Goal: Task Accomplishment & Management: Complete application form

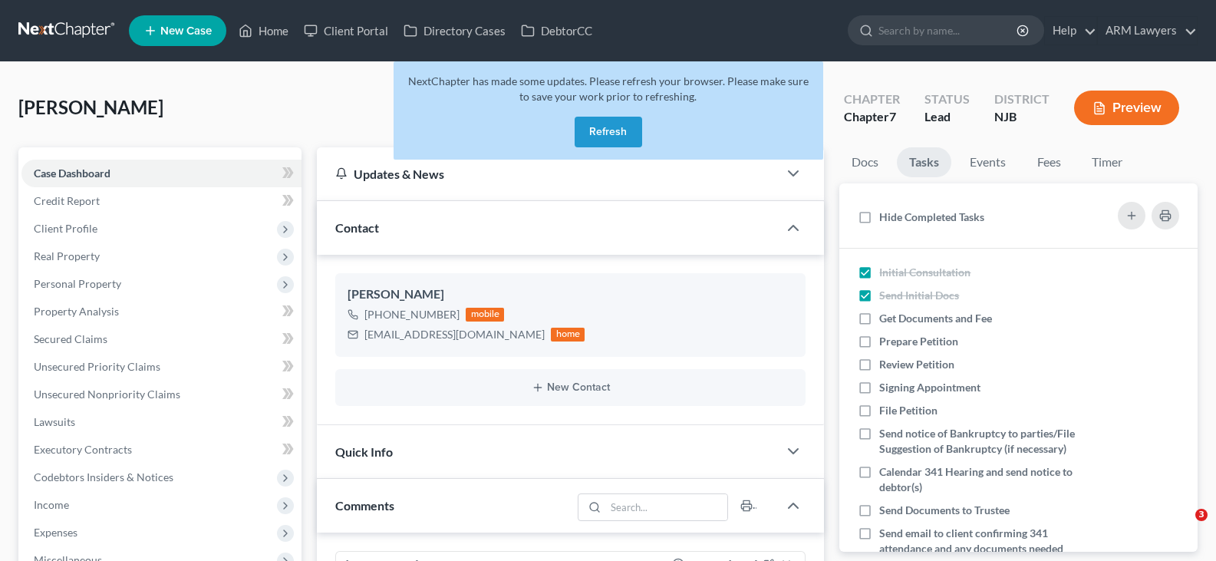
click at [596, 125] on button "Refresh" at bounding box center [609, 132] width 68 height 31
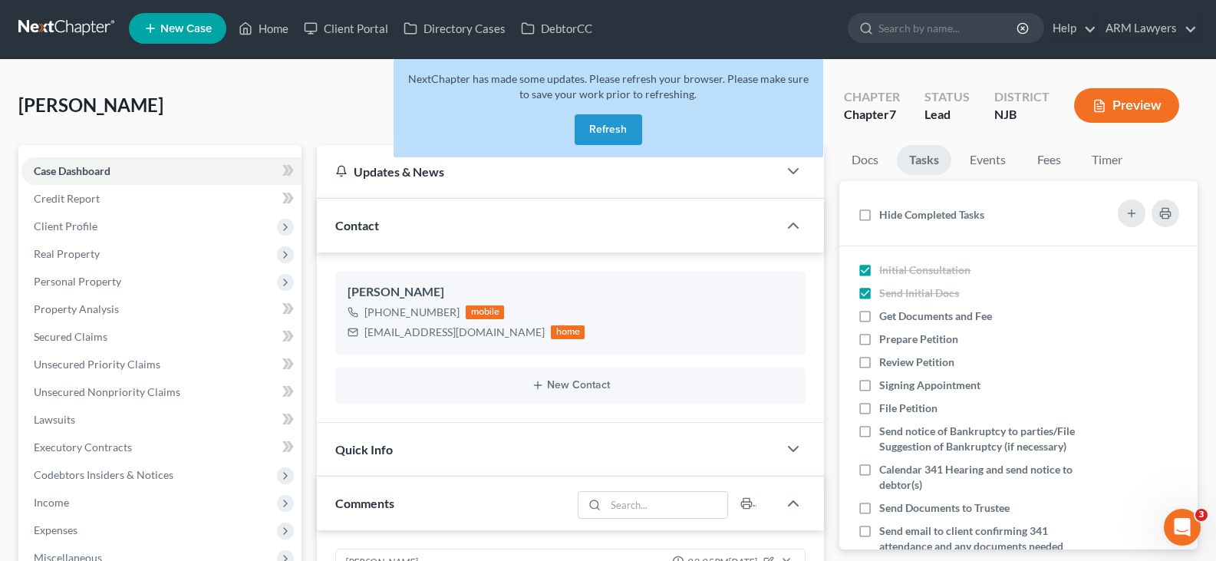
scroll to position [31, 0]
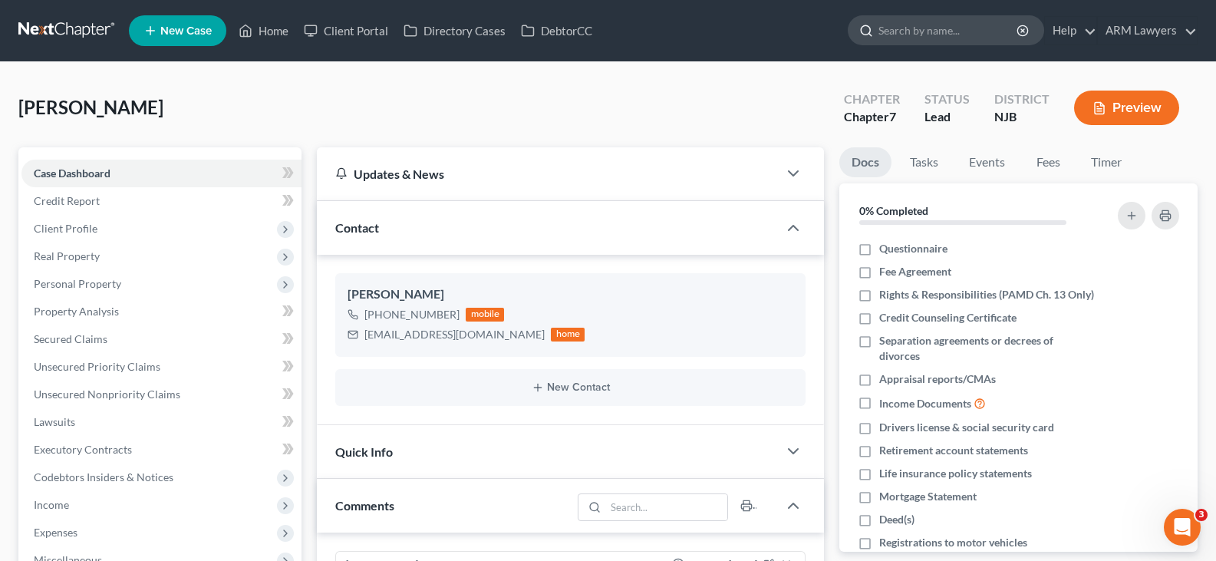
scroll to position [31, 0]
click at [934, 35] on input "search" at bounding box center [948, 30] width 140 height 28
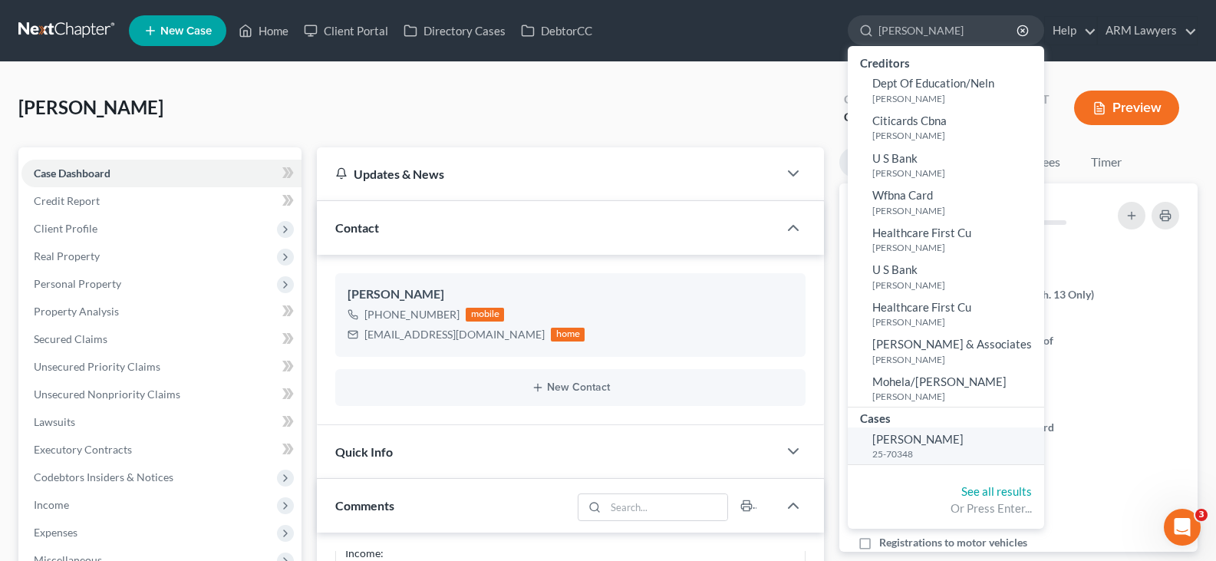
type input "wingard"
click at [896, 440] on span "Wingard, Emily" at bounding box center [917, 439] width 91 height 14
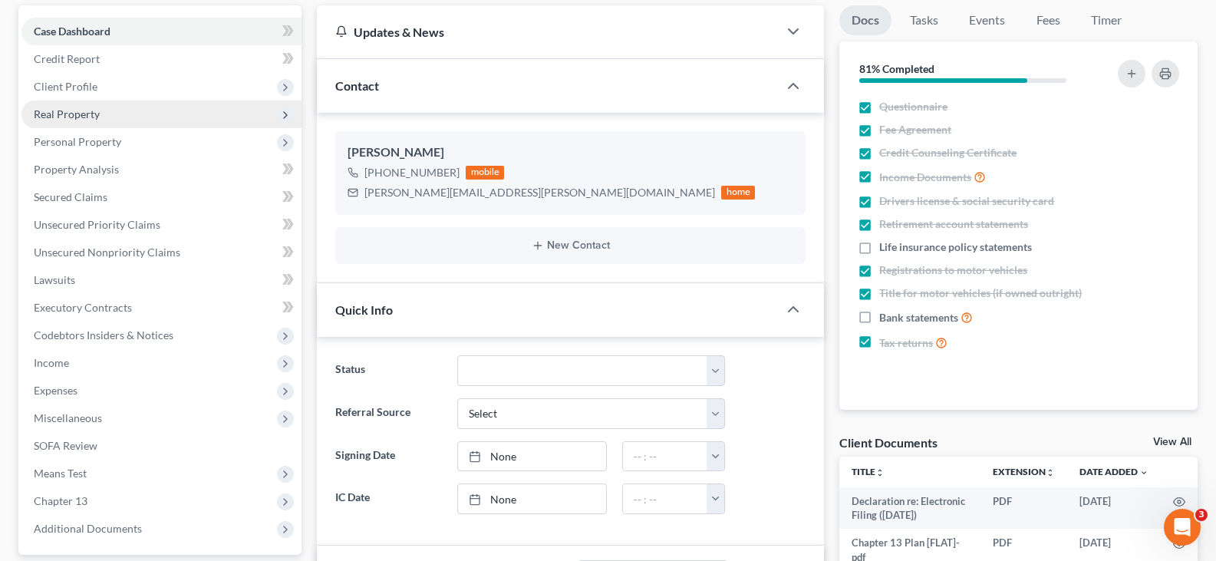
scroll to position [153, 0]
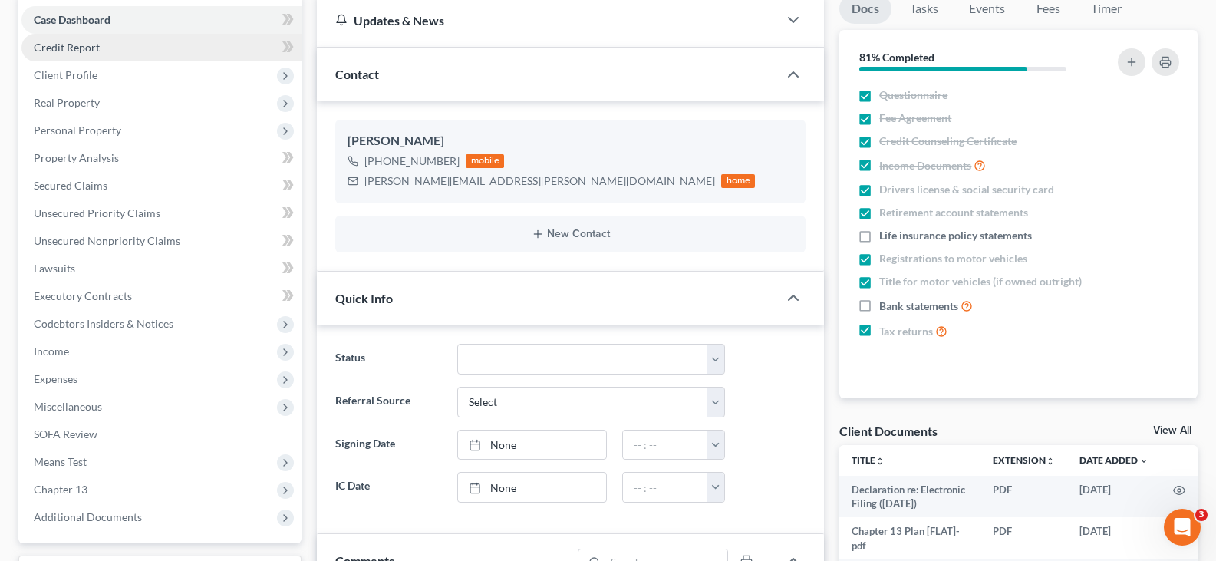
click at [113, 53] on link "Credit Report" at bounding box center [161, 48] width 280 height 28
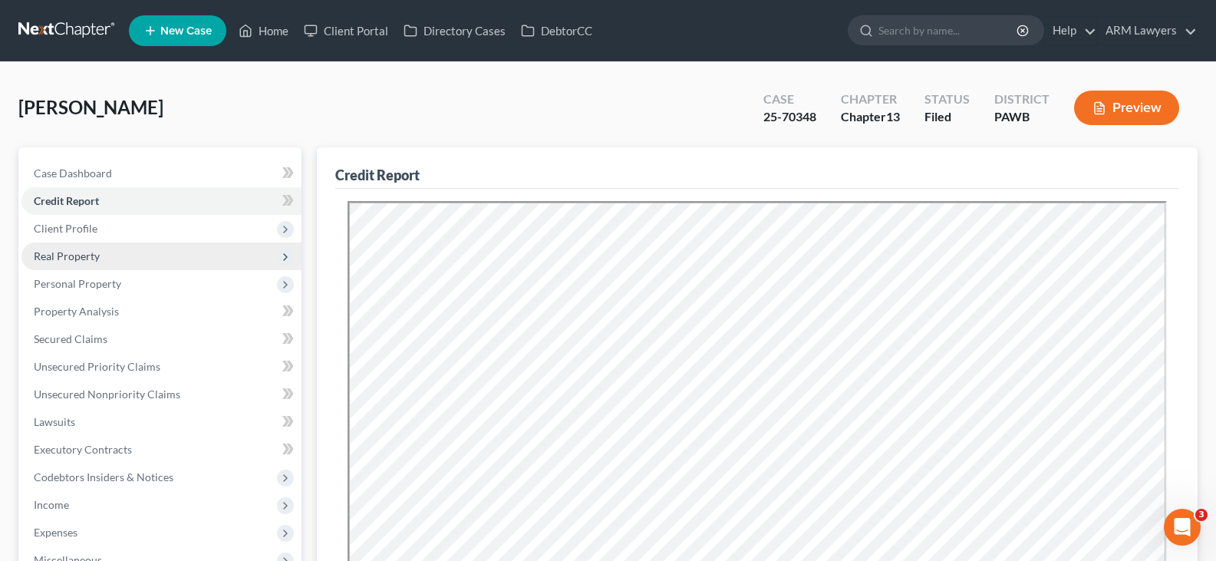
click at [107, 252] on span "Real Property" at bounding box center [161, 256] width 280 height 28
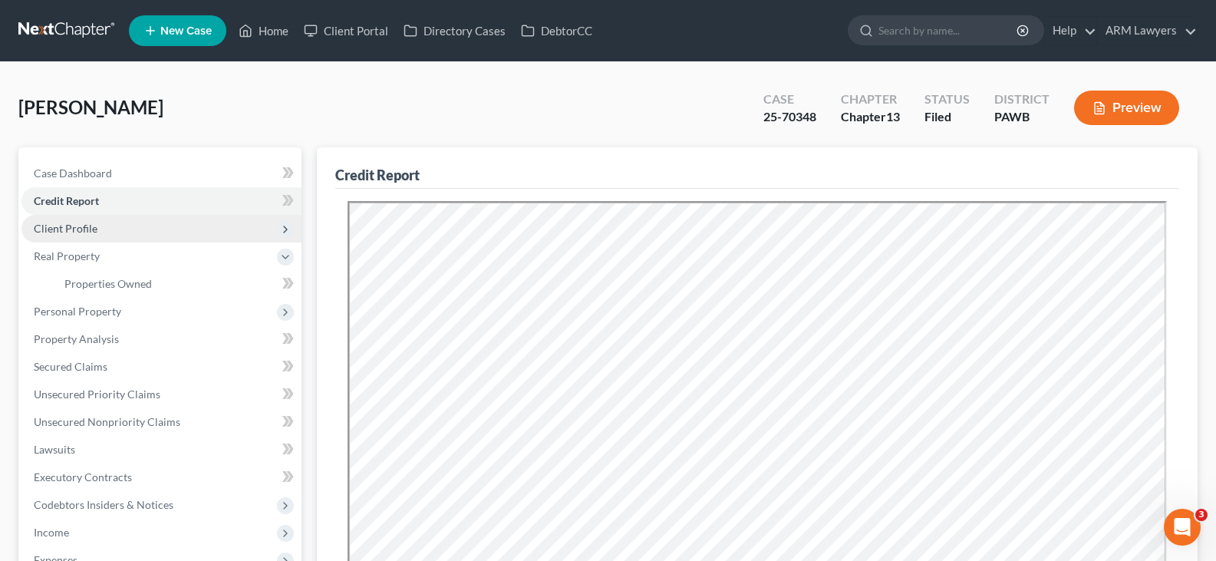
click at [100, 234] on span "Client Profile" at bounding box center [161, 229] width 280 height 28
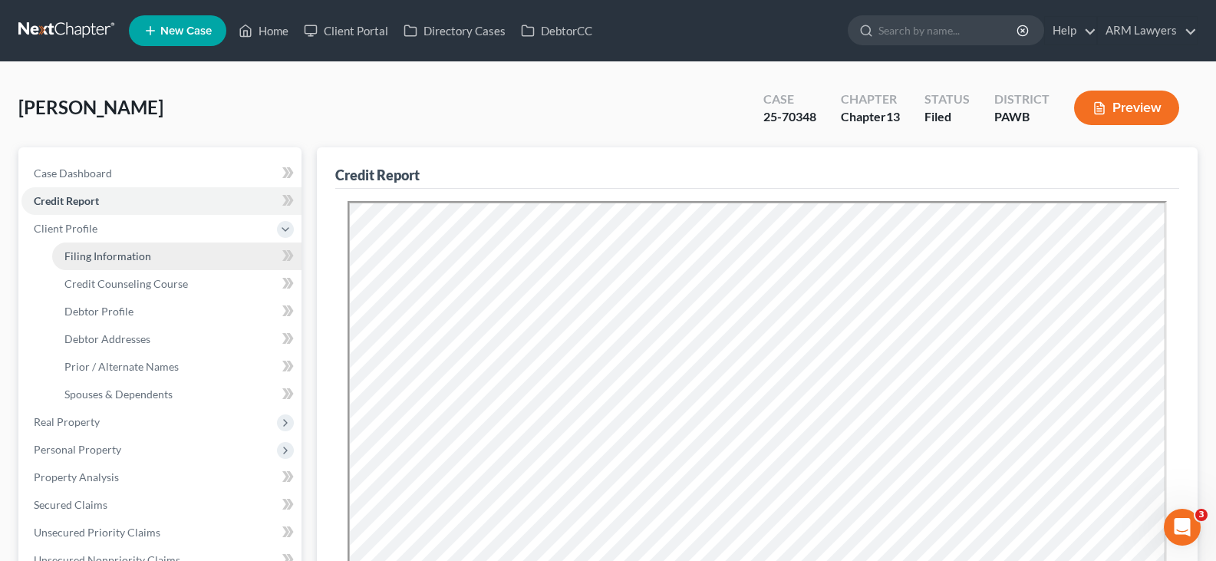
click at [146, 259] on span "Filing Information" at bounding box center [107, 255] width 87 height 13
select select "1"
select select "0"
select select "3"
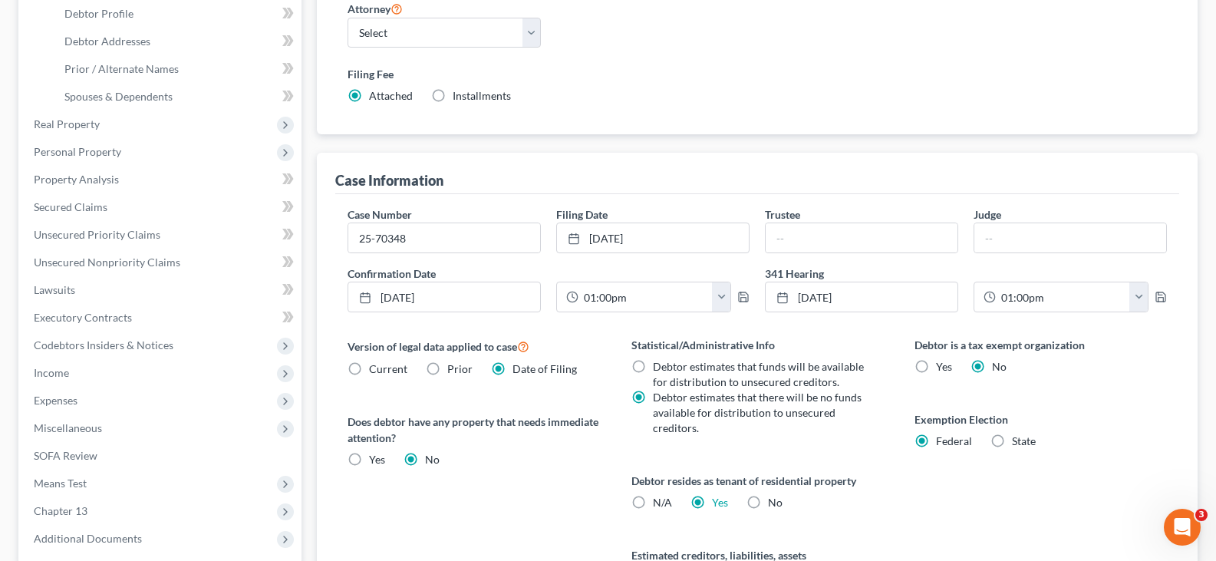
scroll to position [307, 0]
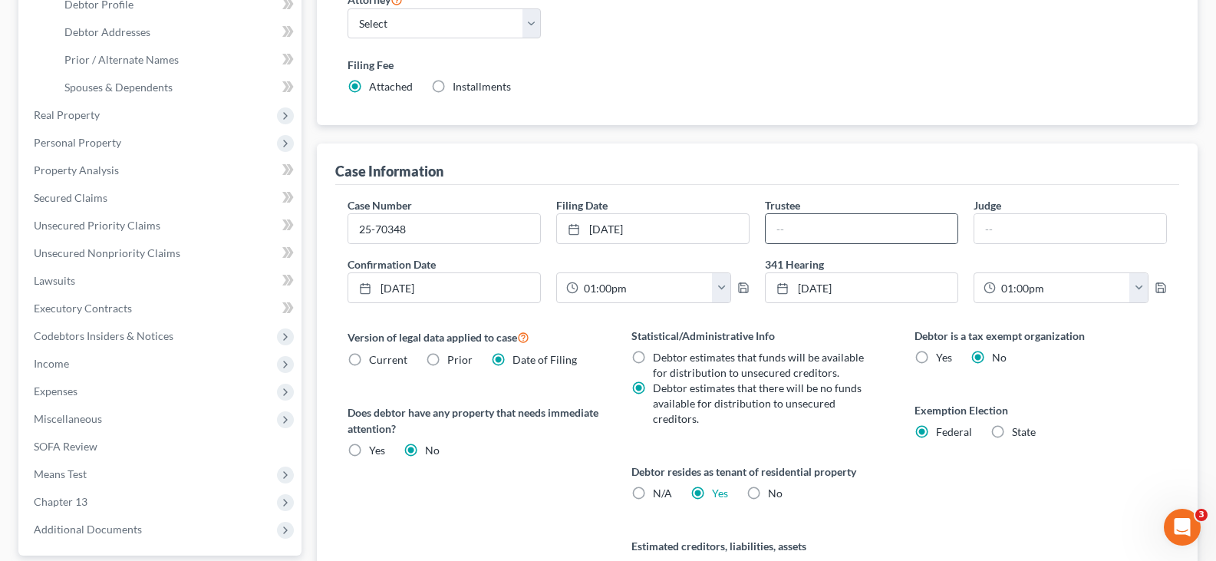
click at [811, 213] on div at bounding box center [861, 228] width 193 height 31
click at [812, 226] on input "text" at bounding box center [862, 228] width 192 height 29
type input "Winnecour"
click at [743, 284] on icon "button" at bounding box center [743, 288] width 12 height 12
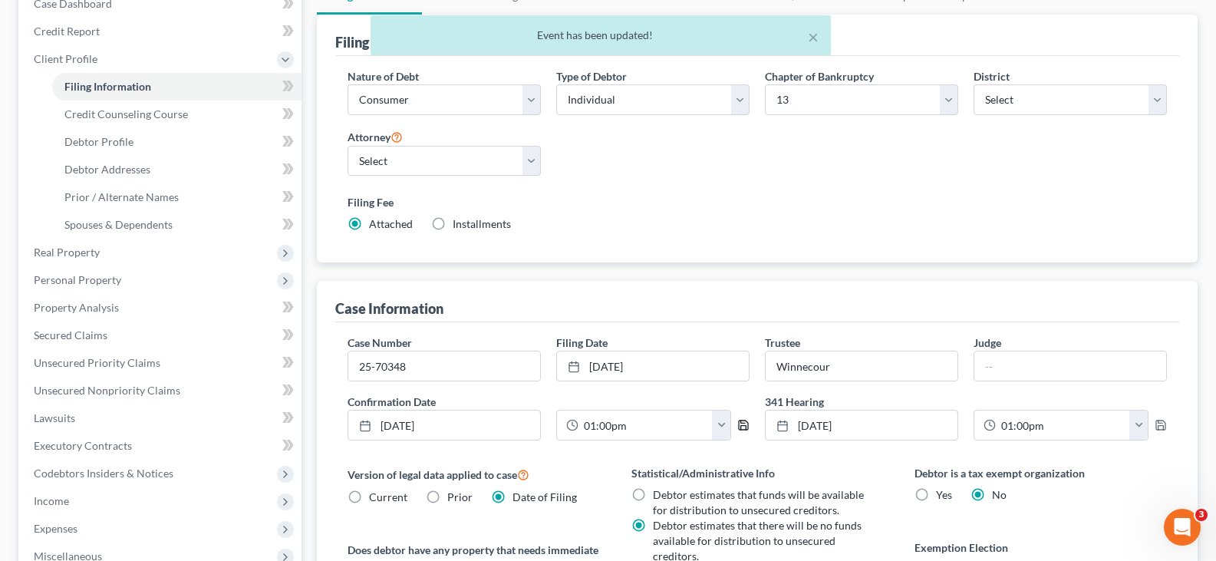
scroll to position [0, 0]
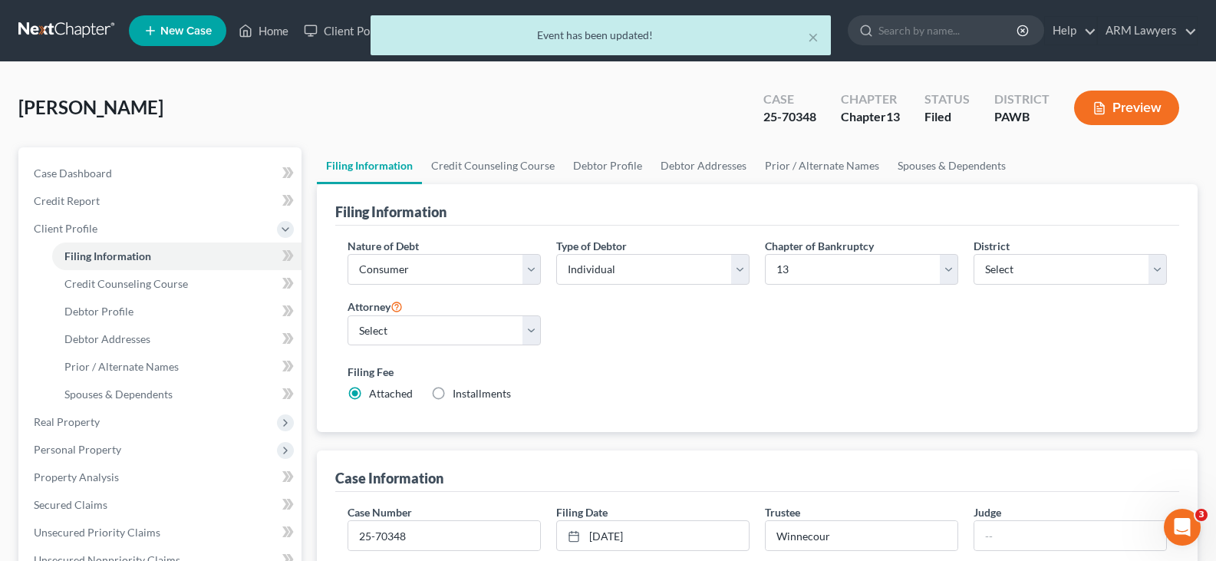
click at [1127, 100] on button "Preview" at bounding box center [1126, 108] width 105 height 35
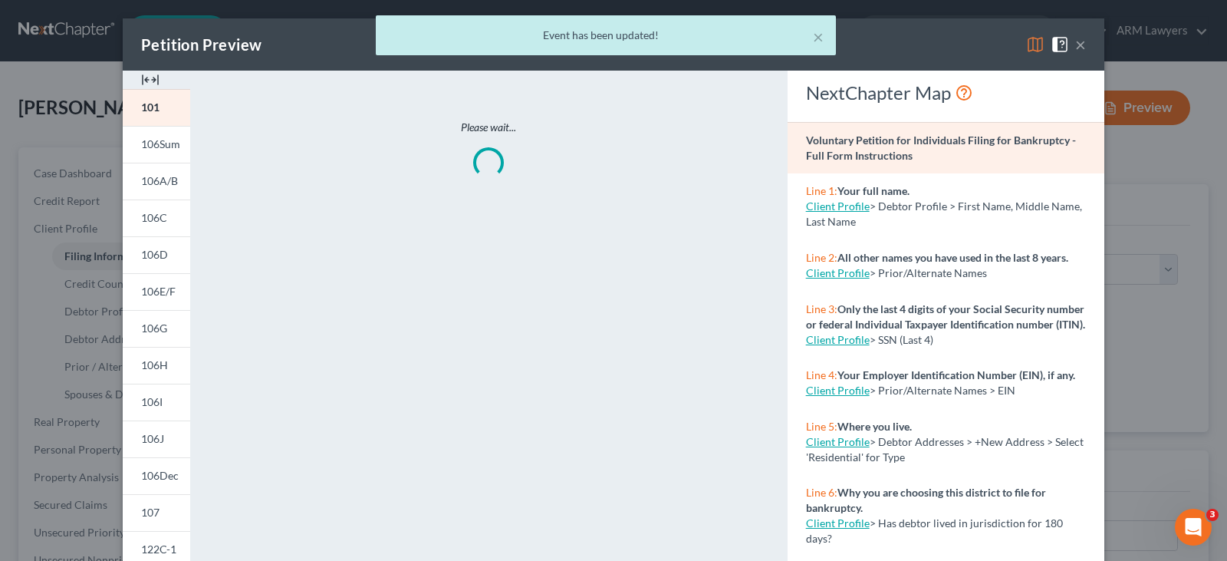
click at [1078, 41] on div "× Event has been updated!" at bounding box center [605, 39] width 1227 height 48
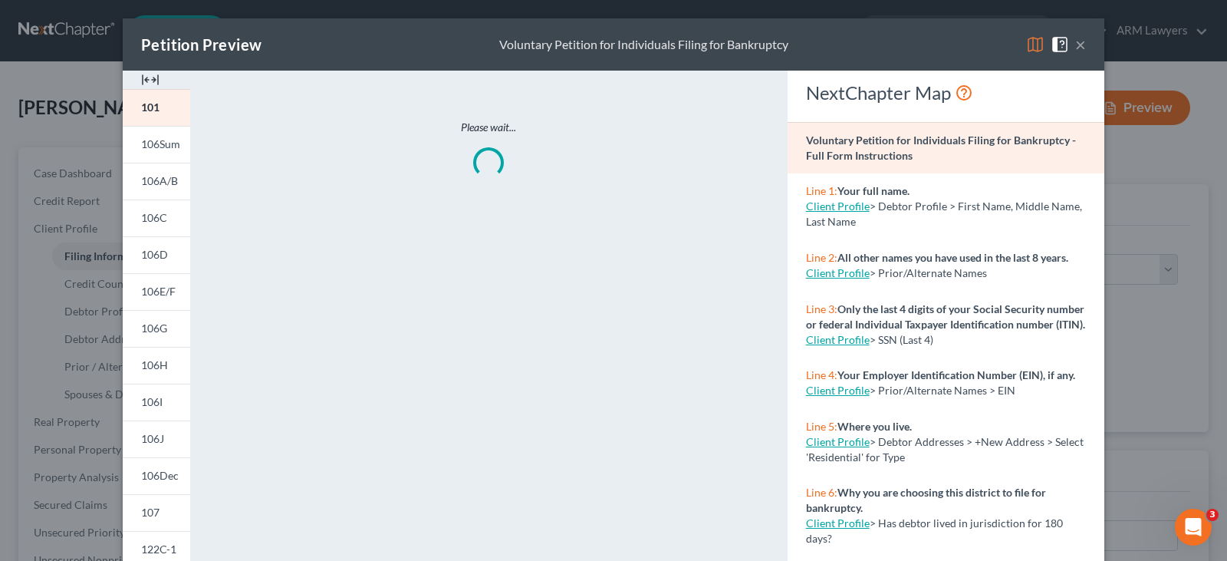
click at [1075, 44] on body "Home New Case Client Portal Directory Cases DebtorCC ARM Lawyers patrick@armlaw…" at bounding box center [613, 521] width 1227 height 1042
click at [1075, 46] on button "×" at bounding box center [1080, 44] width 11 height 18
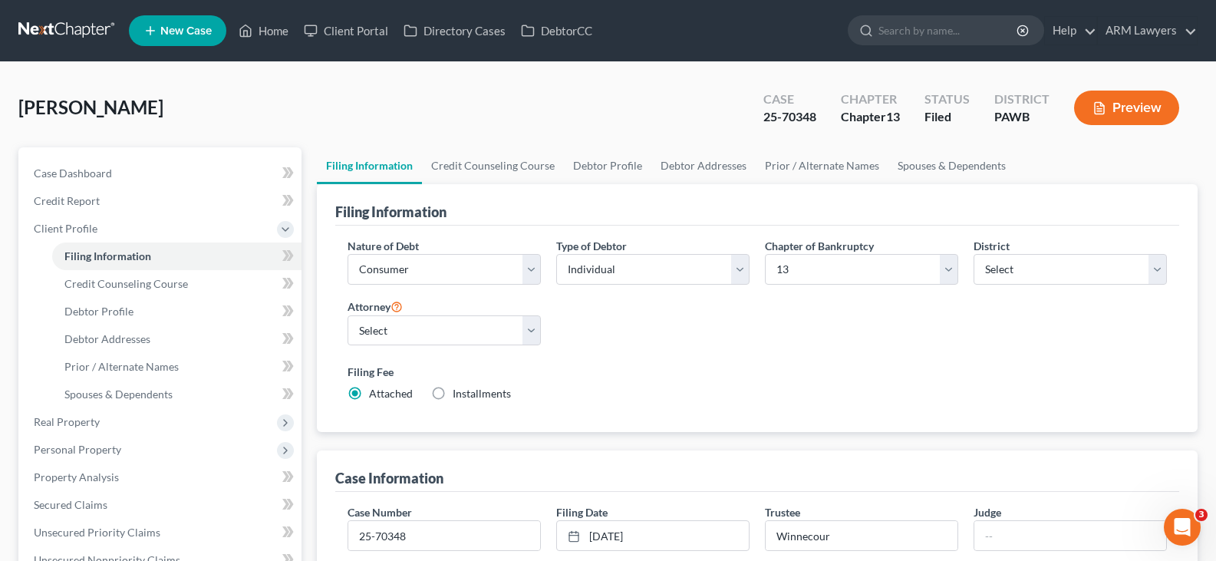
click at [51, 35] on link at bounding box center [67, 31] width 98 height 28
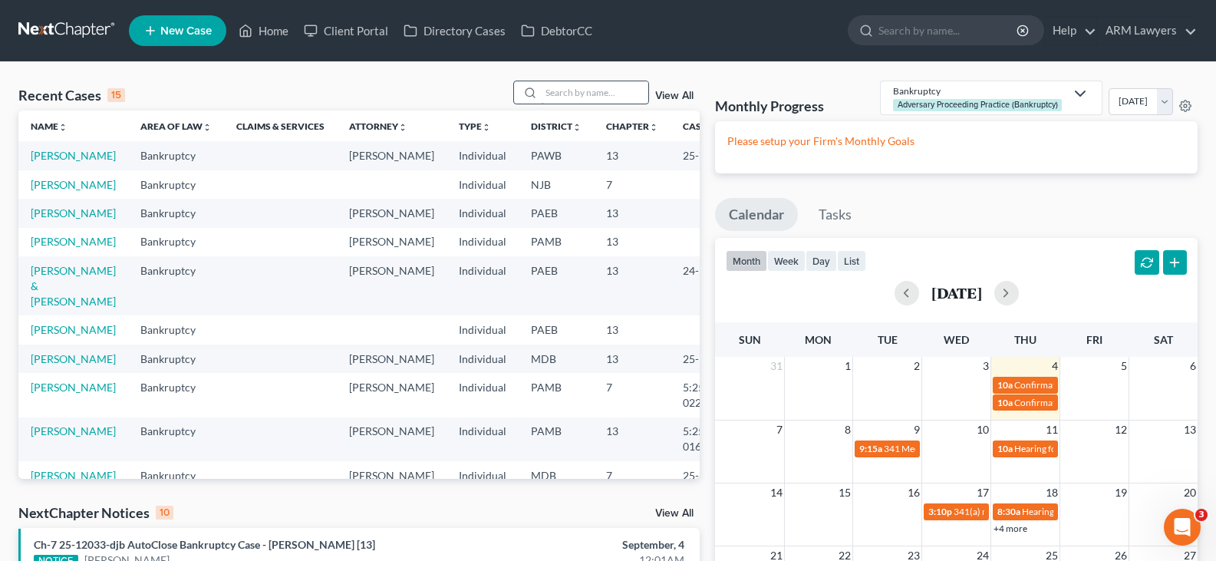
click at [568, 89] on input "search" at bounding box center [594, 92] width 107 height 22
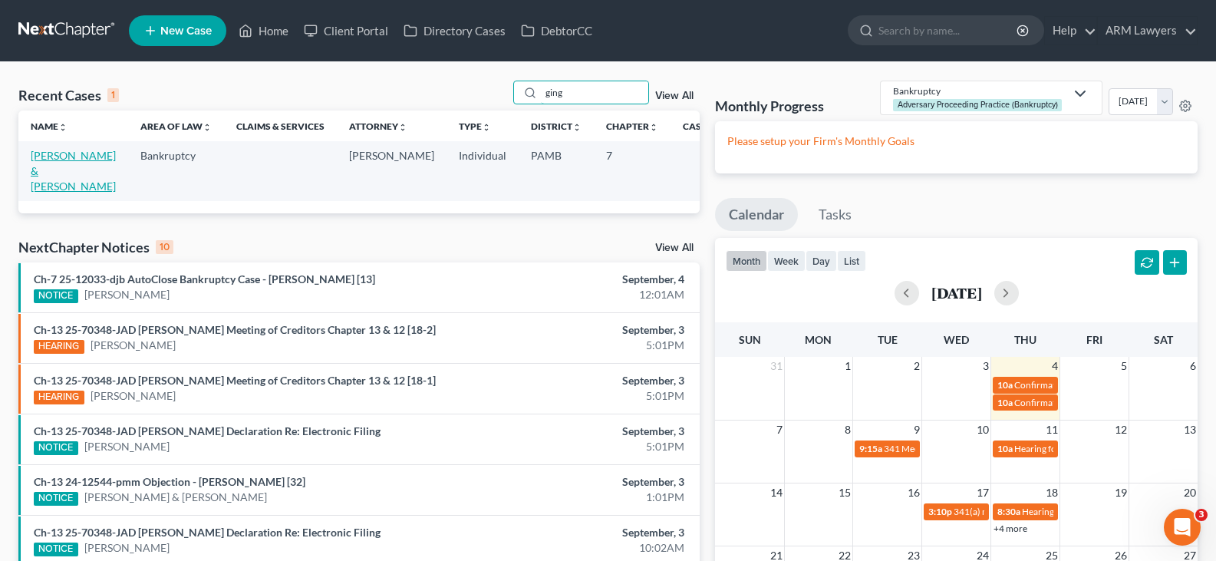
type input "ging"
click at [51, 160] on link "Ging, James & Ciralli-Ging, Janine" at bounding box center [73, 171] width 85 height 44
select select "1"
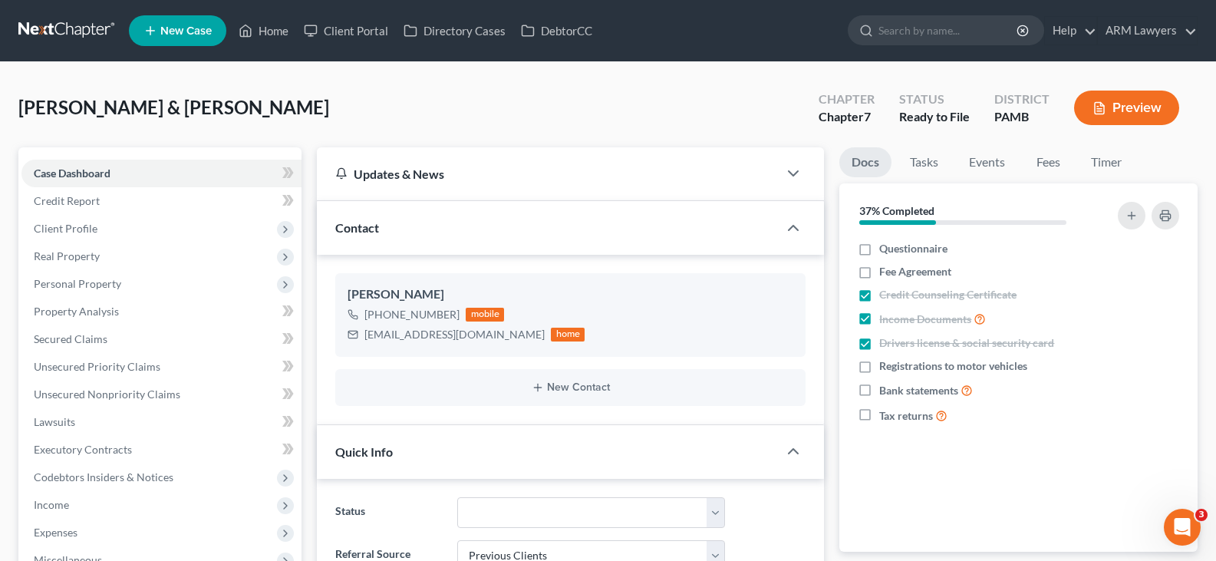
scroll to position [231, 0]
click at [942, 167] on link "Tasks" at bounding box center [924, 162] width 53 height 30
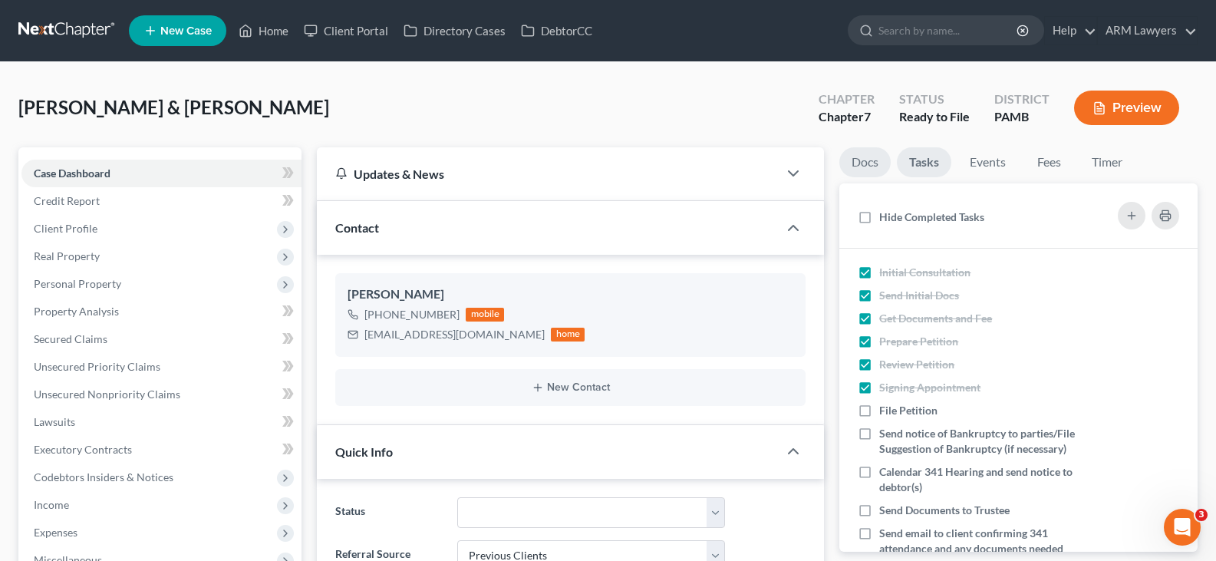
click at [878, 169] on link "Docs" at bounding box center [864, 162] width 51 height 30
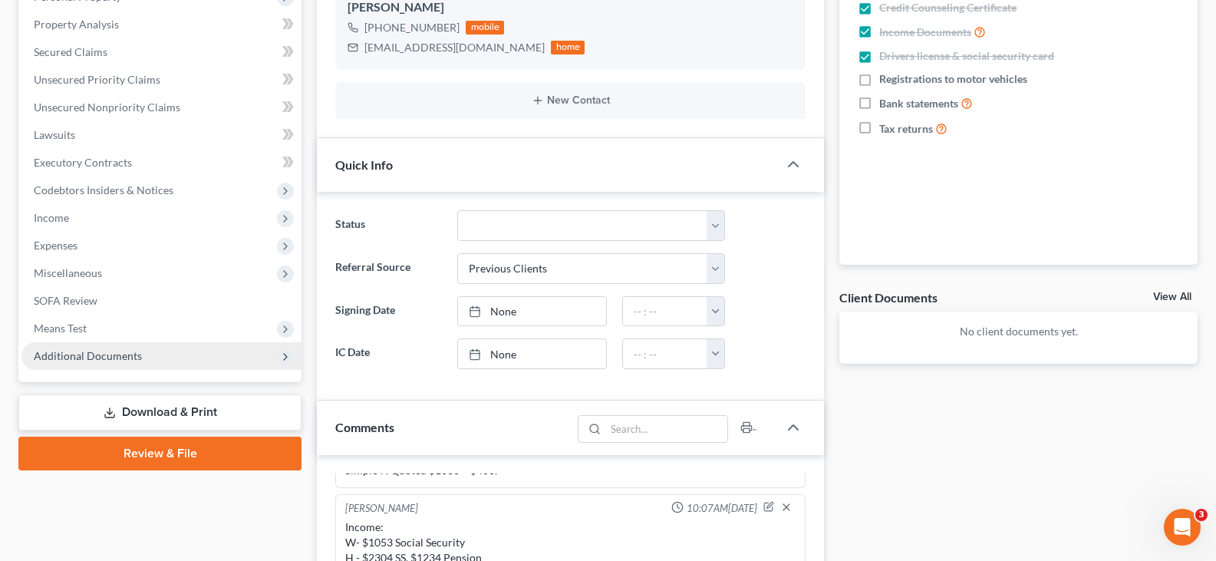
scroll to position [384, 0]
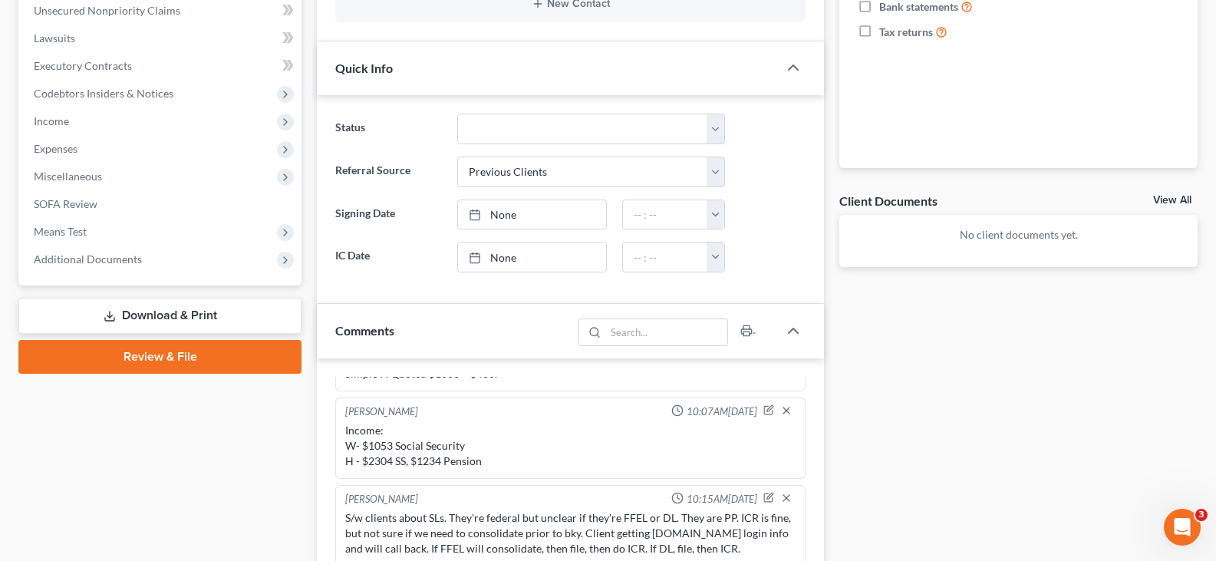
click at [223, 314] on link "Download & Print" at bounding box center [159, 316] width 283 height 36
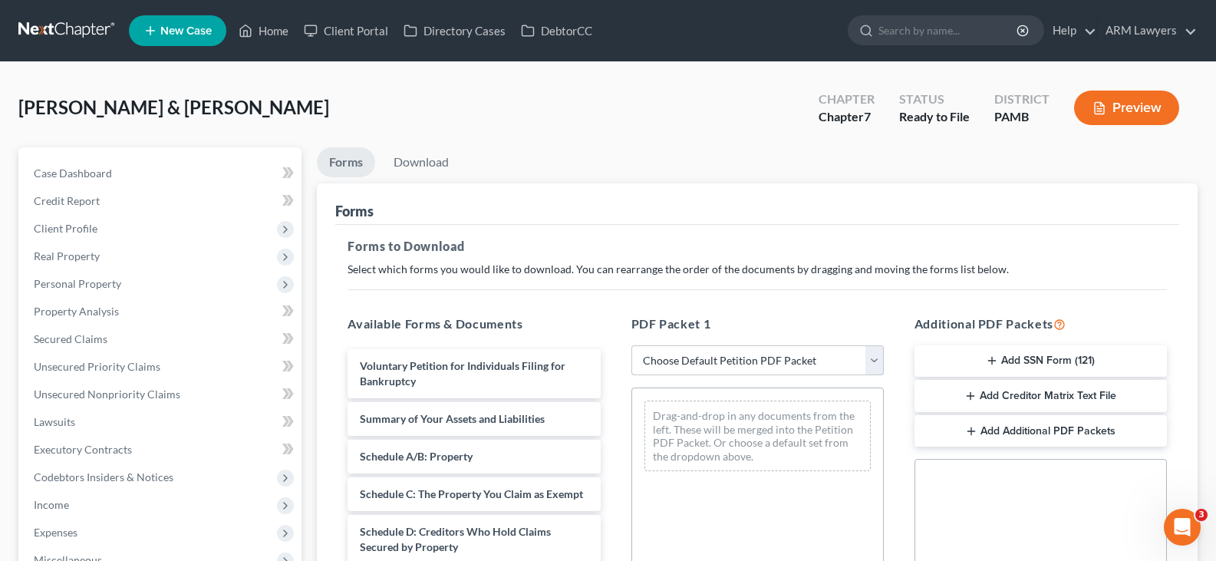
click at [712, 364] on select "Choose Default Petition PDF Packet Complete Bankruptcy Petition (all forms and …" at bounding box center [757, 360] width 252 height 31
select select "0"
click at [631, 345] on select "Choose Default Petition PDF Packet Complete Bankruptcy Petition (all forms and …" at bounding box center [757, 360] width 252 height 31
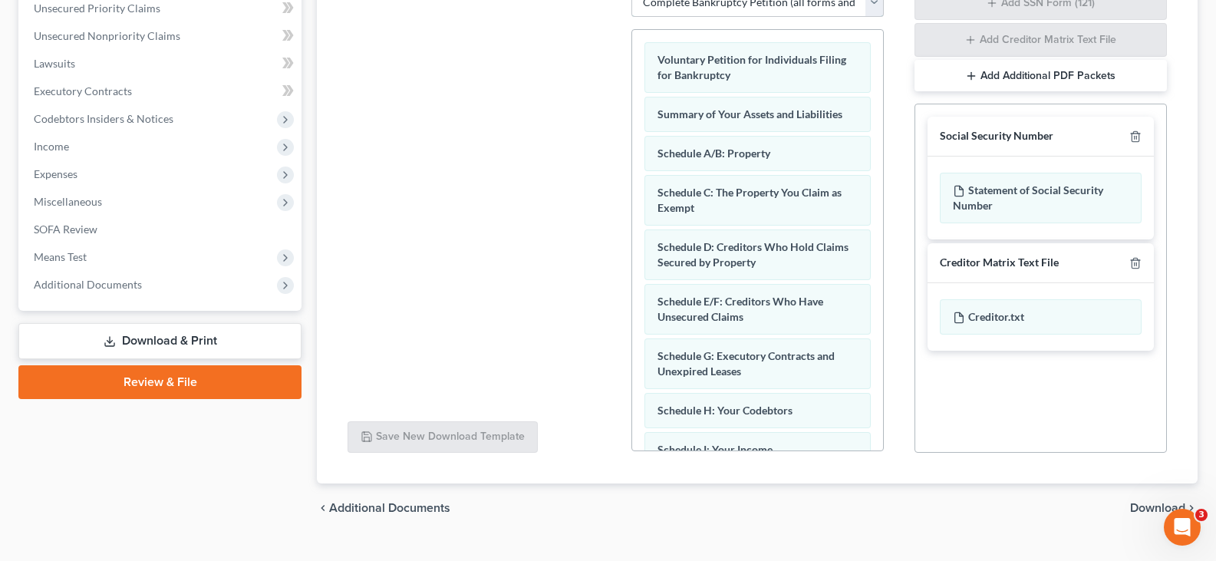
scroll to position [388, 0]
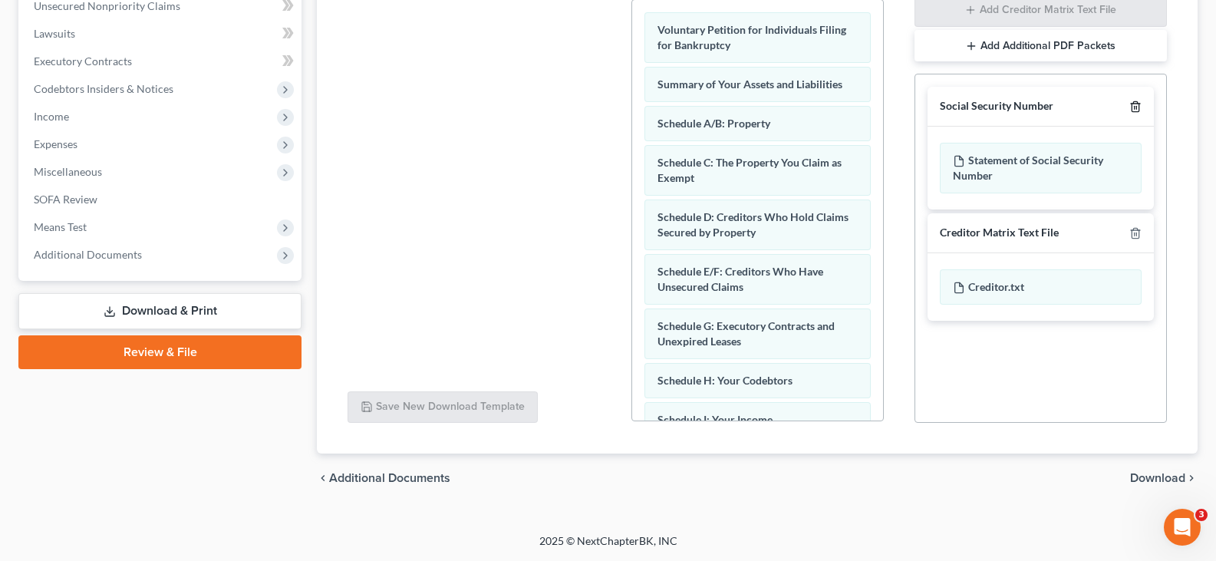
click at [1136, 110] on icon "button" at bounding box center [1135, 106] width 12 height 12
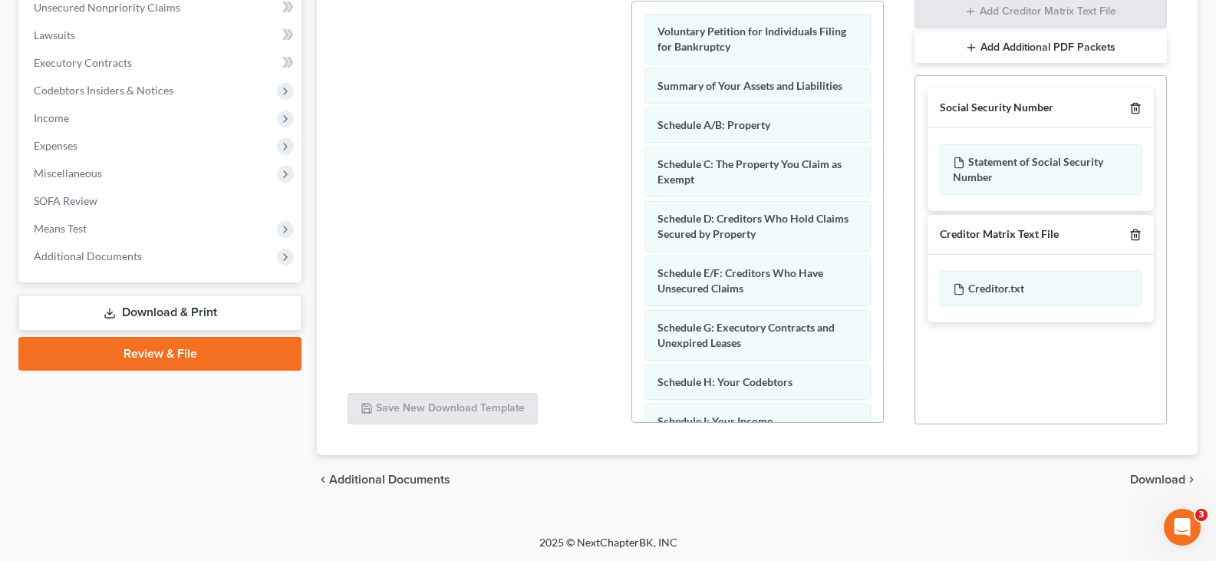
click at [1136, 229] on icon "button" at bounding box center [1135, 235] width 12 height 12
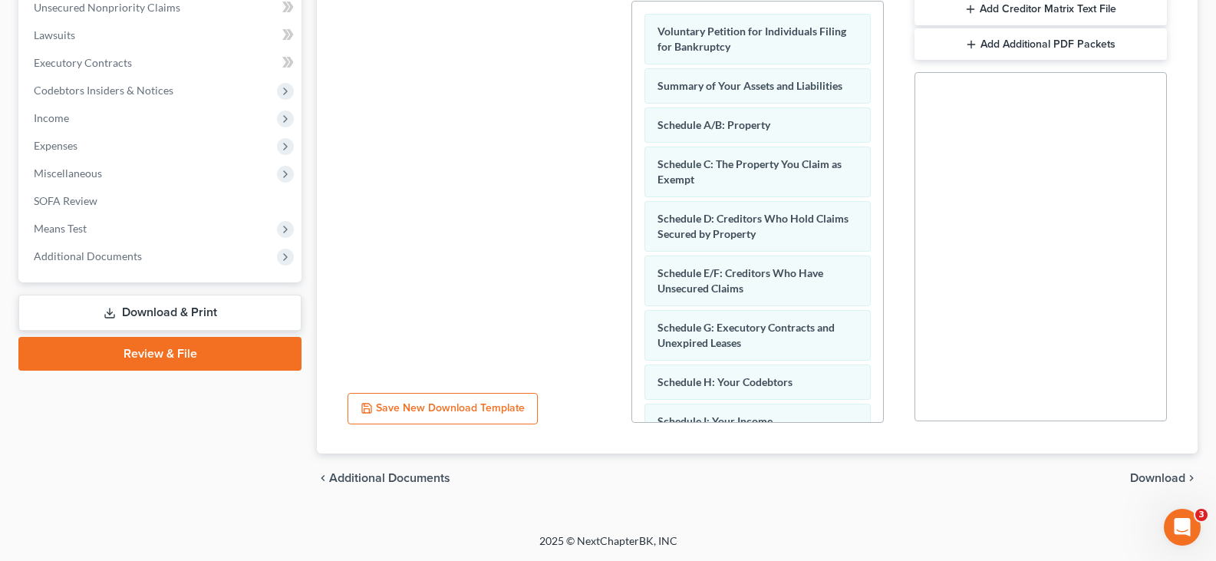
click at [1151, 469] on div "chevron_left Additional Documents Download chevron_right" at bounding box center [757, 477] width 881 height 49
click at [1151, 474] on span "Download" at bounding box center [1157, 478] width 55 height 12
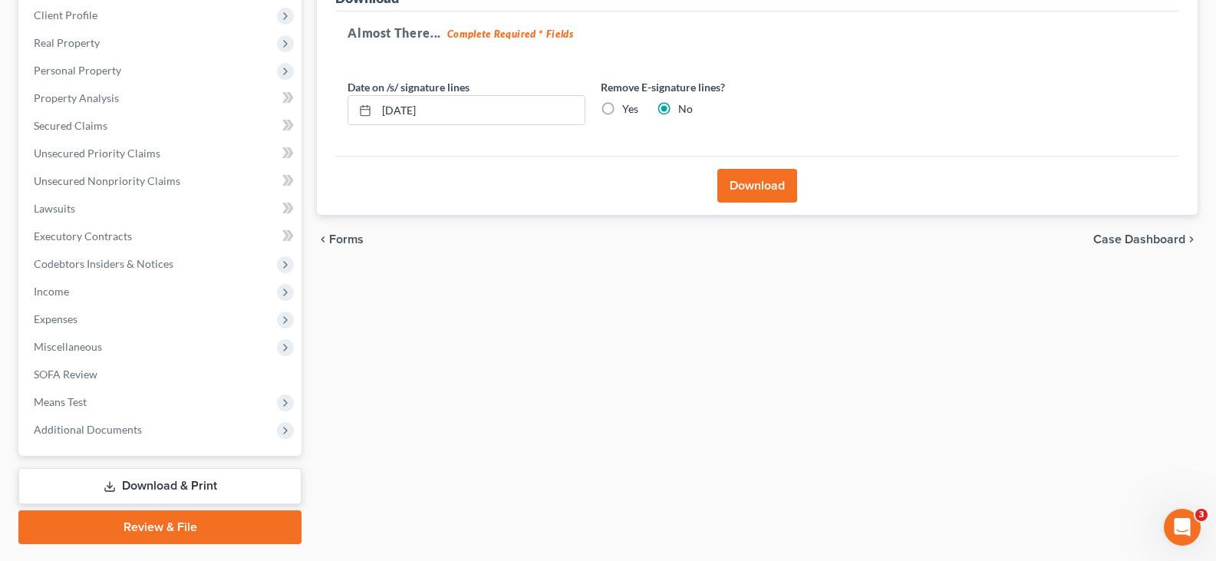
scroll to position [178, 0]
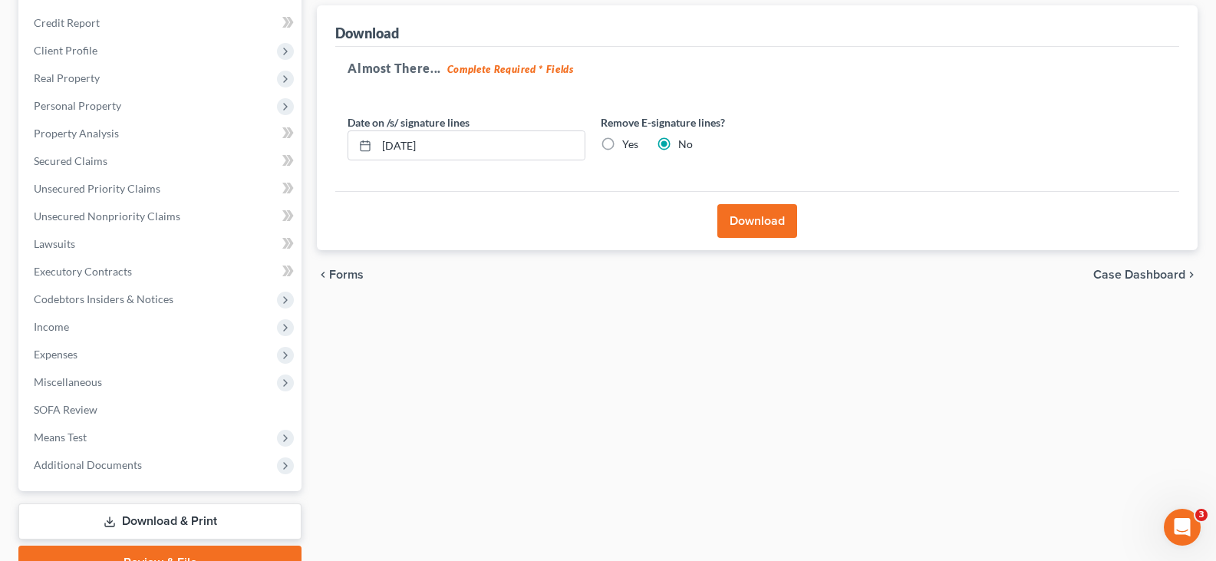
click at [726, 215] on button "Download" at bounding box center [757, 221] width 80 height 34
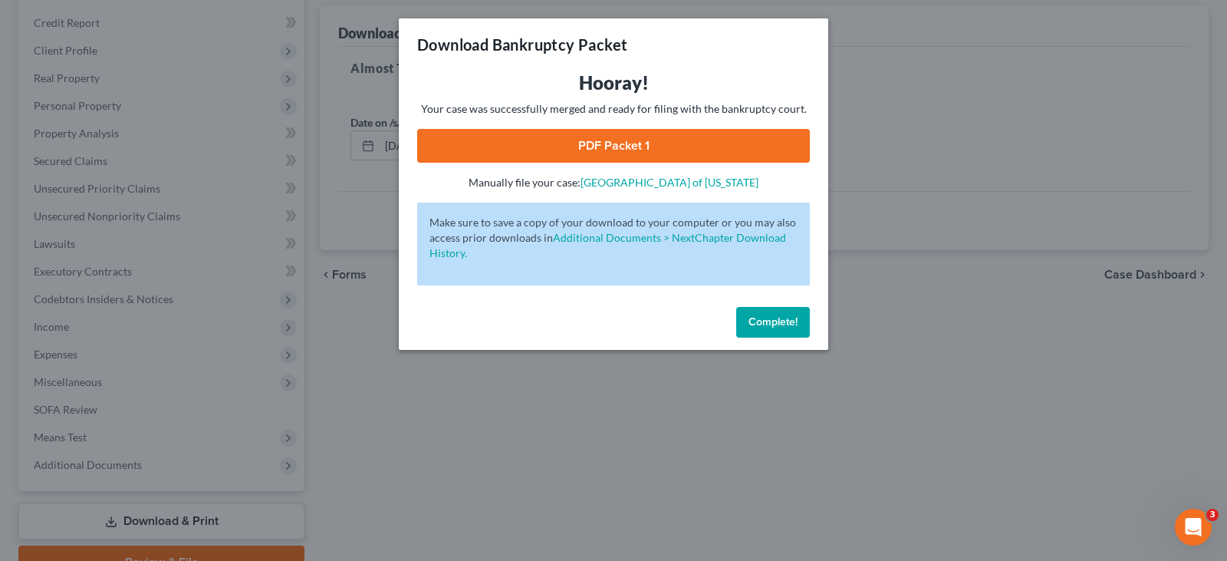
click at [562, 133] on link "PDF Packet 1" at bounding box center [613, 146] width 393 height 34
click at [754, 319] on span "Complete!" at bounding box center [773, 321] width 49 height 13
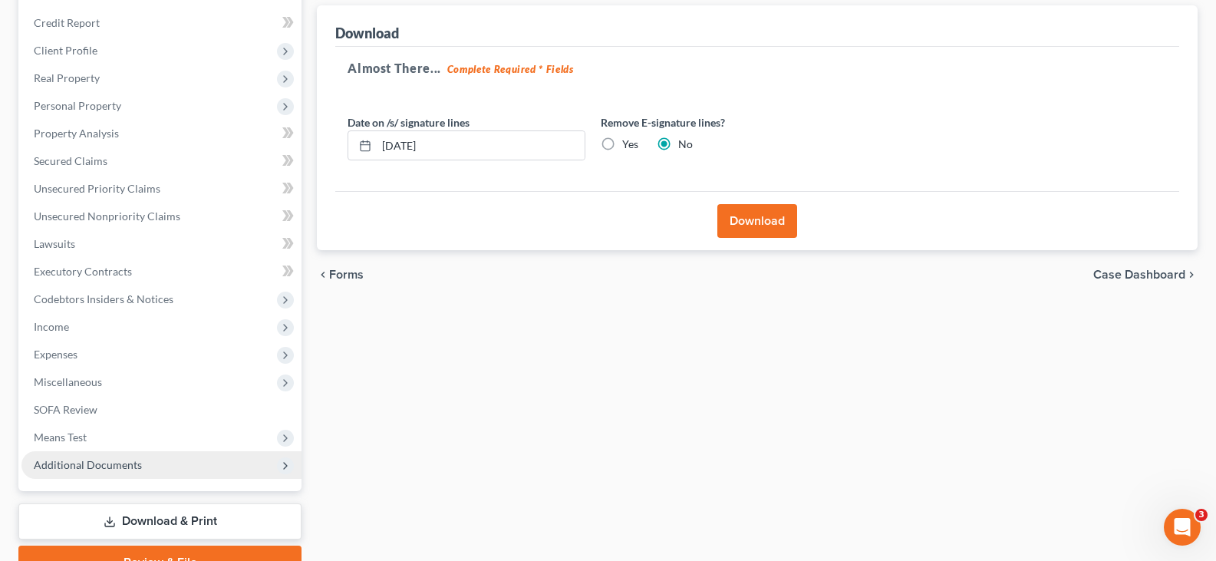
click at [166, 472] on span "Additional Documents" at bounding box center [161, 465] width 280 height 28
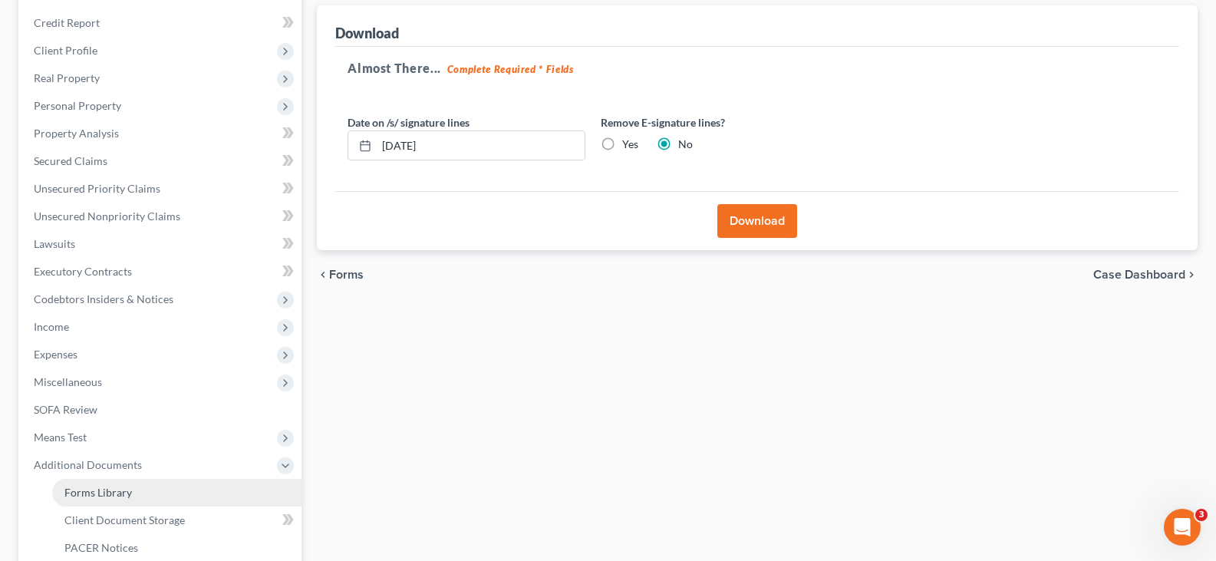
click at [166, 502] on link "Forms Library" at bounding box center [176, 493] width 249 height 28
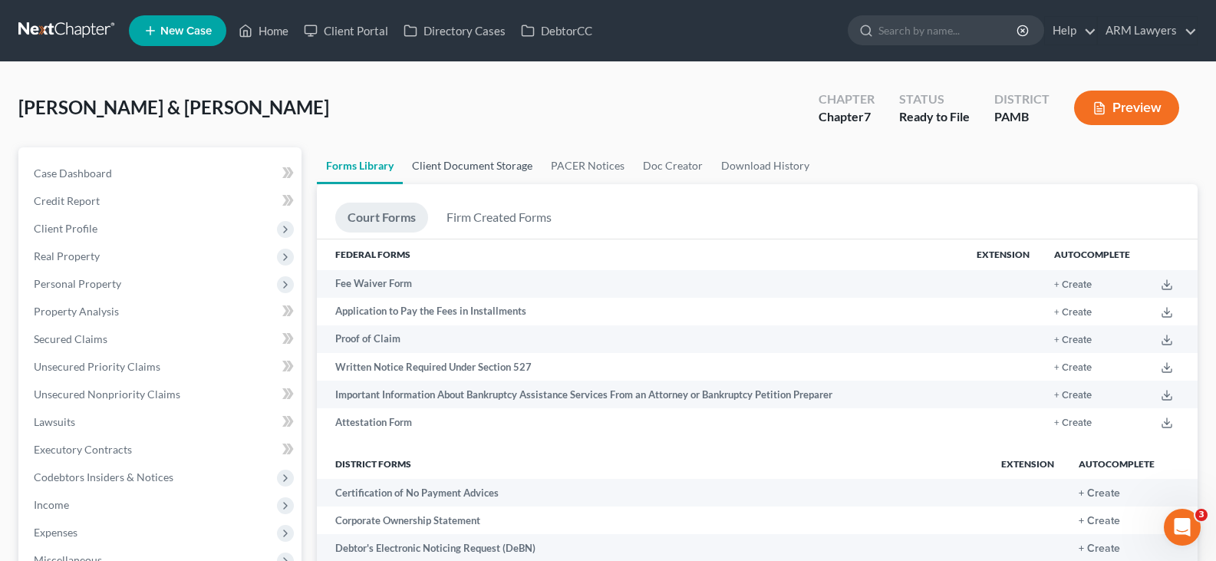
click at [443, 162] on link "Client Document Storage" at bounding box center [472, 165] width 139 height 37
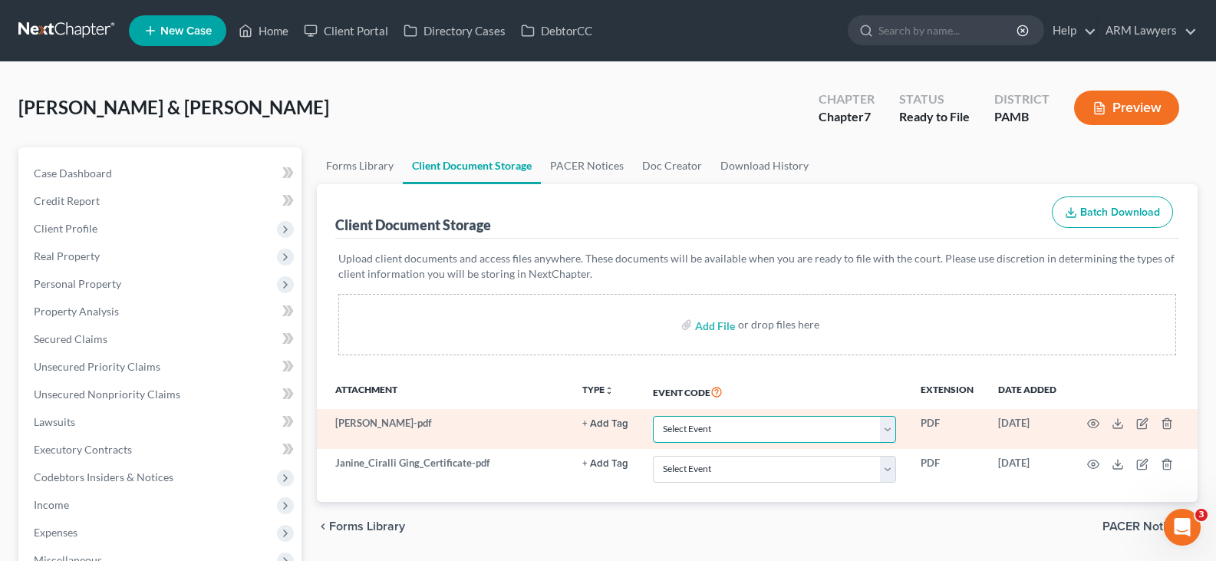
click at [821, 424] on select "Select Event Certificate of Credit Counseling Certification of Execution of Rig…" at bounding box center [774, 429] width 243 height 27
select select "0"
click at [821, 424] on select "Select Event Certificate of Credit Counseling Certification of Execution of Rig…" at bounding box center [774, 429] width 243 height 27
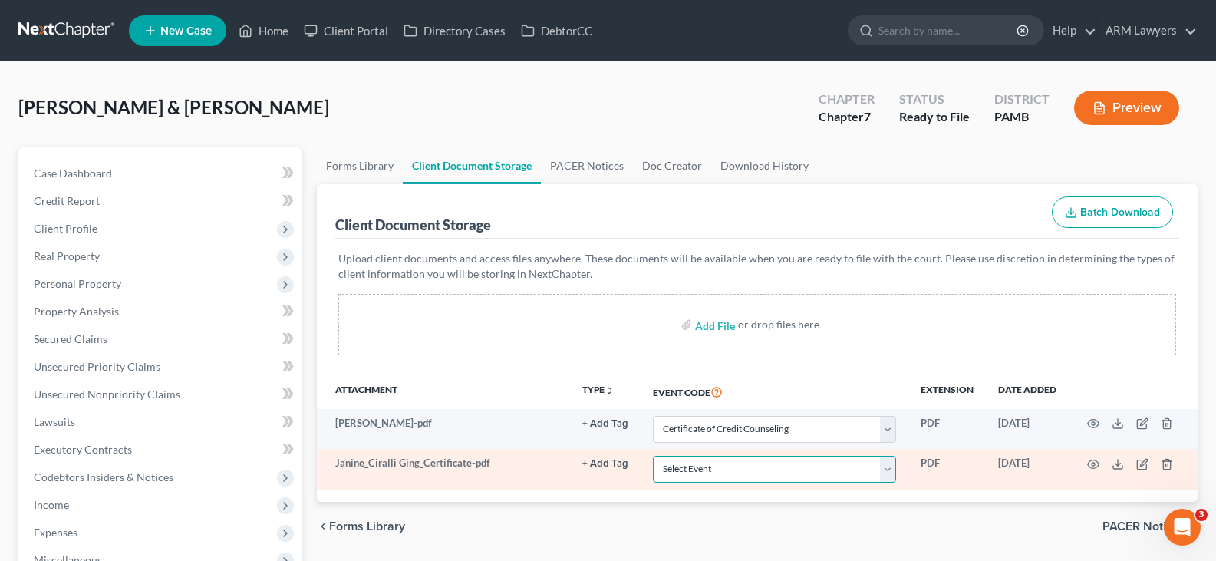
click at [813, 467] on select "Select Event Certificate of Credit Counseling Certification of Execution of Rig…" at bounding box center [774, 469] width 243 height 27
select select "0"
click at [813, 467] on select "Select Event Certificate of Credit Counseling Certification of Execution of Rig…" at bounding box center [774, 469] width 243 height 27
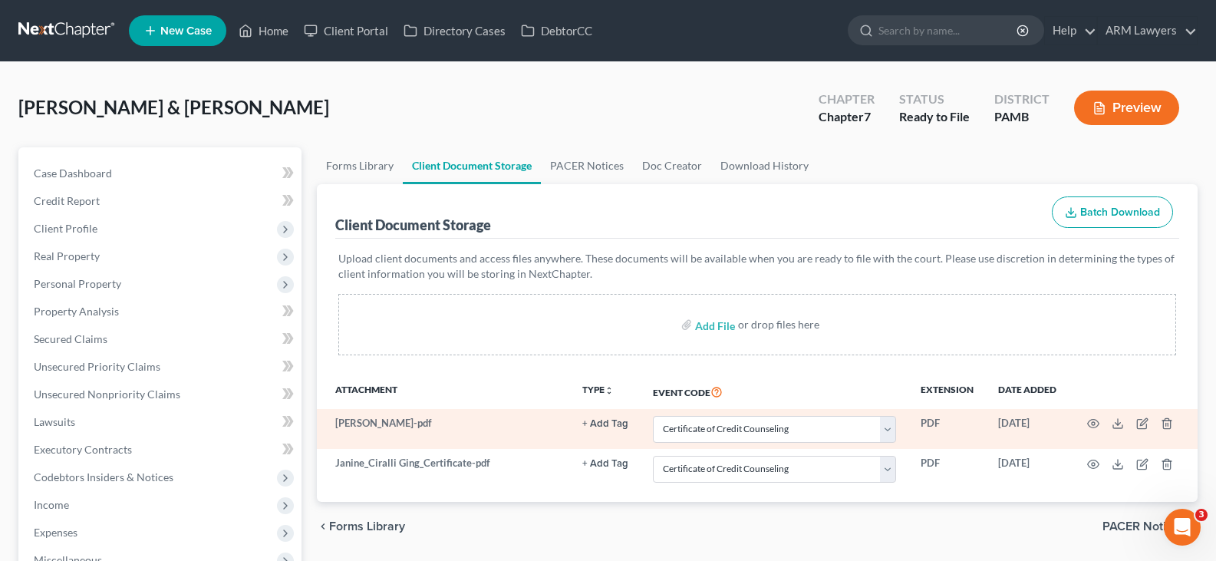
click at [1099, 420] on td at bounding box center [1133, 429] width 129 height 40
click at [1095, 420] on icon "button" at bounding box center [1094, 424] width 12 height 8
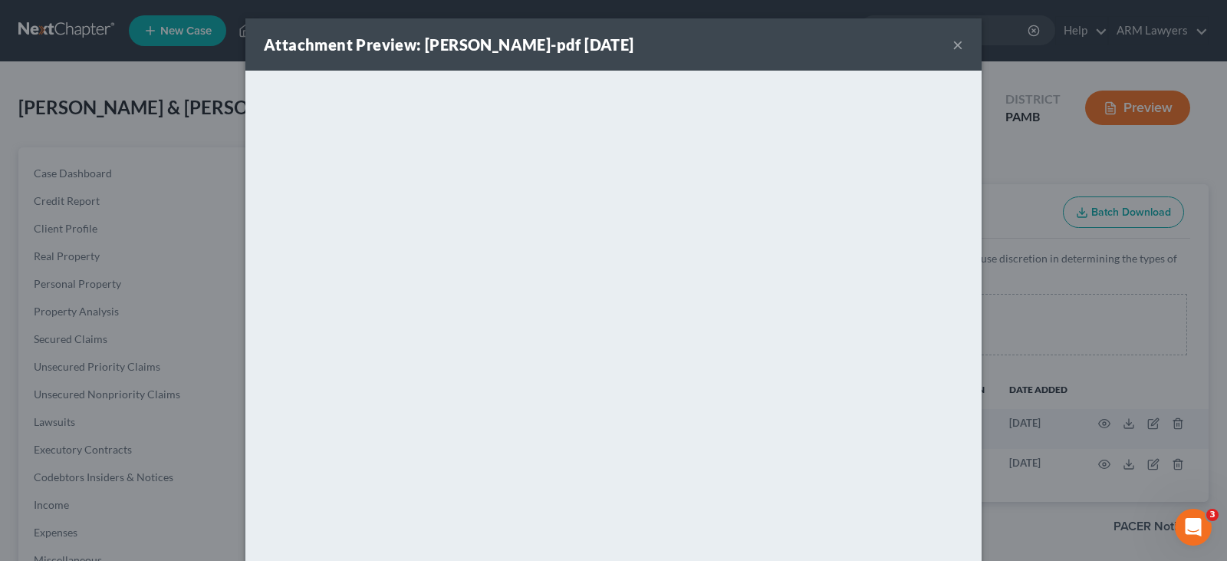
click at [953, 41] on button "×" at bounding box center [958, 44] width 11 height 18
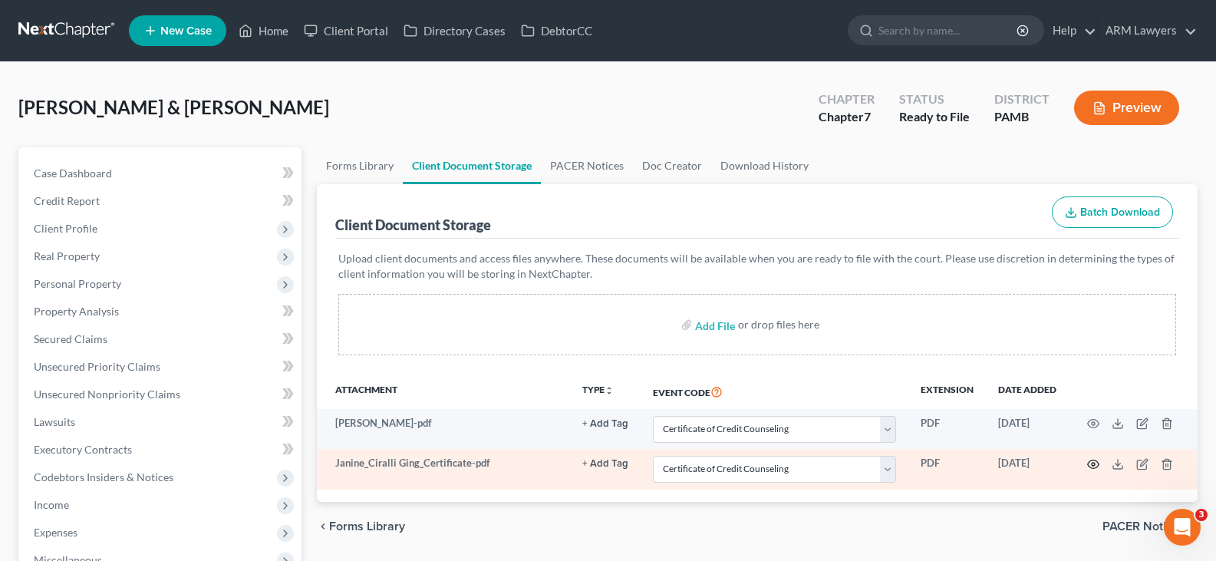
click at [1095, 461] on icon "button" at bounding box center [1093, 464] width 12 height 12
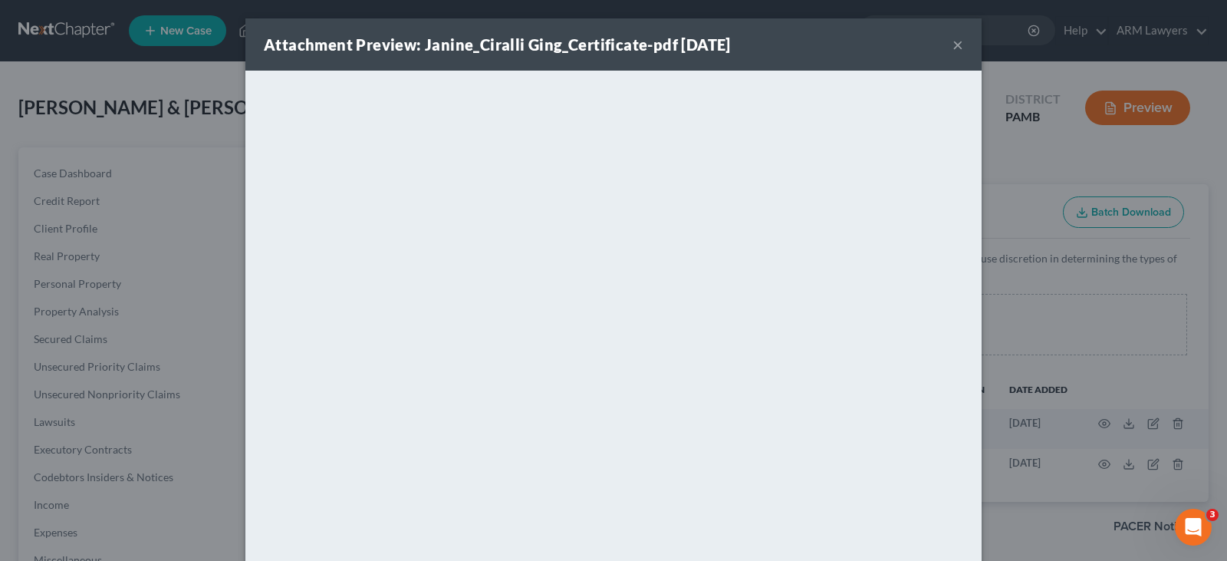
click at [944, 45] on div "Attachment Preview: Janine_Ciralli Ging_Certificate-pdf 09/04/2025 ×" at bounding box center [613, 44] width 736 height 52
click at [953, 43] on button "×" at bounding box center [958, 44] width 11 height 18
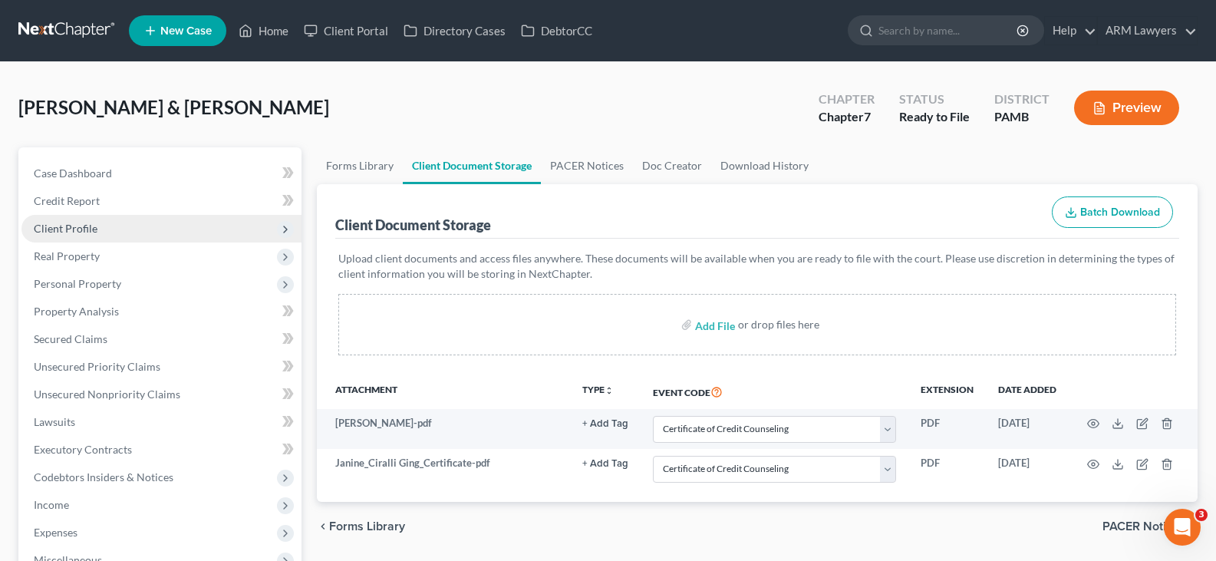
click at [119, 222] on span "Client Profile" at bounding box center [161, 229] width 280 height 28
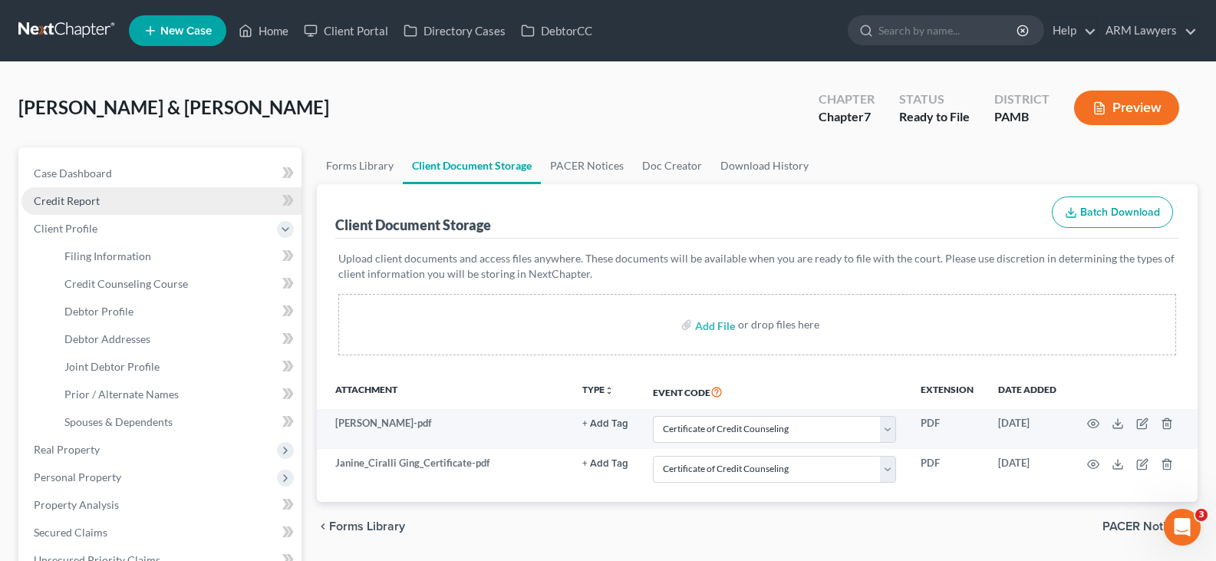
click at [102, 207] on link "Credit Report" at bounding box center [161, 201] width 280 height 28
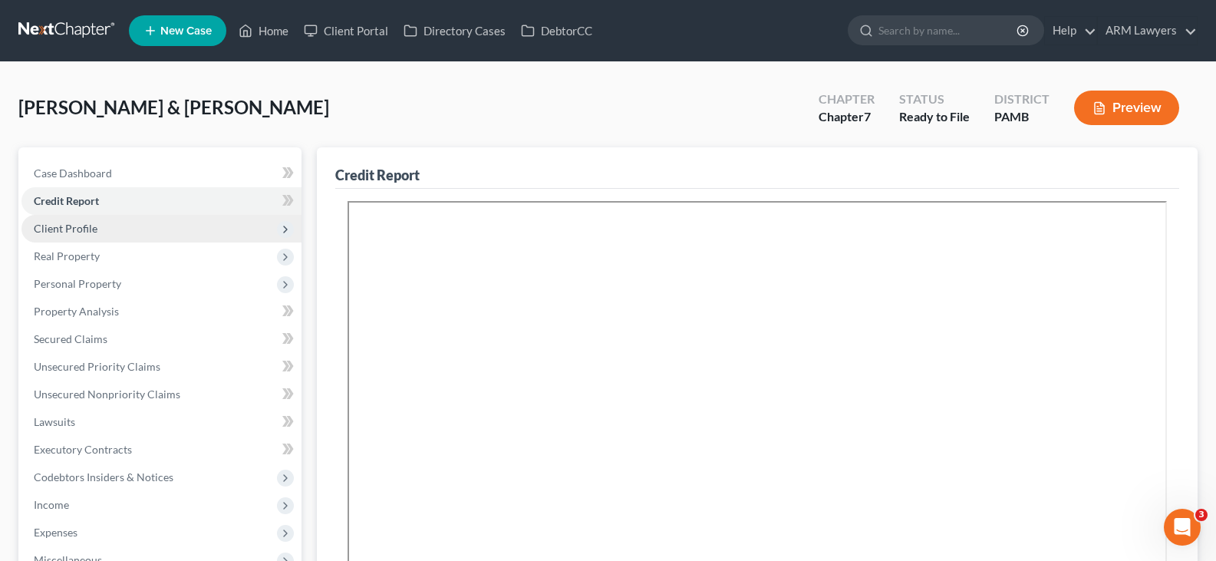
click at [103, 229] on span "Client Profile" at bounding box center [161, 229] width 280 height 28
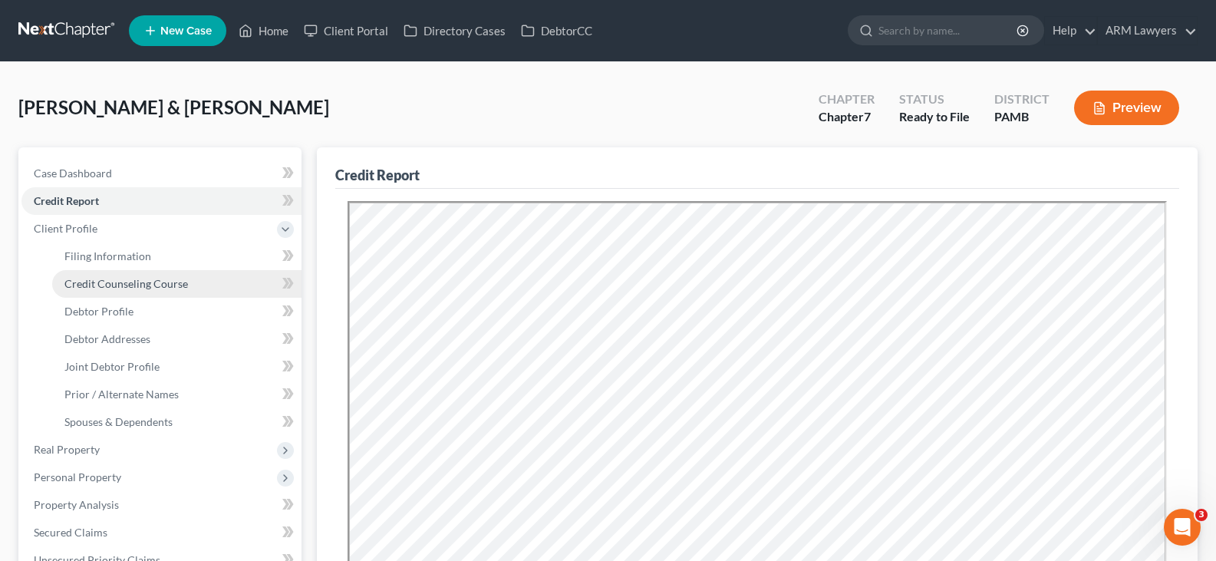
click at [128, 286] on span "Credit Counseling Course" at bounding box center [126, 283] width 124 height 13
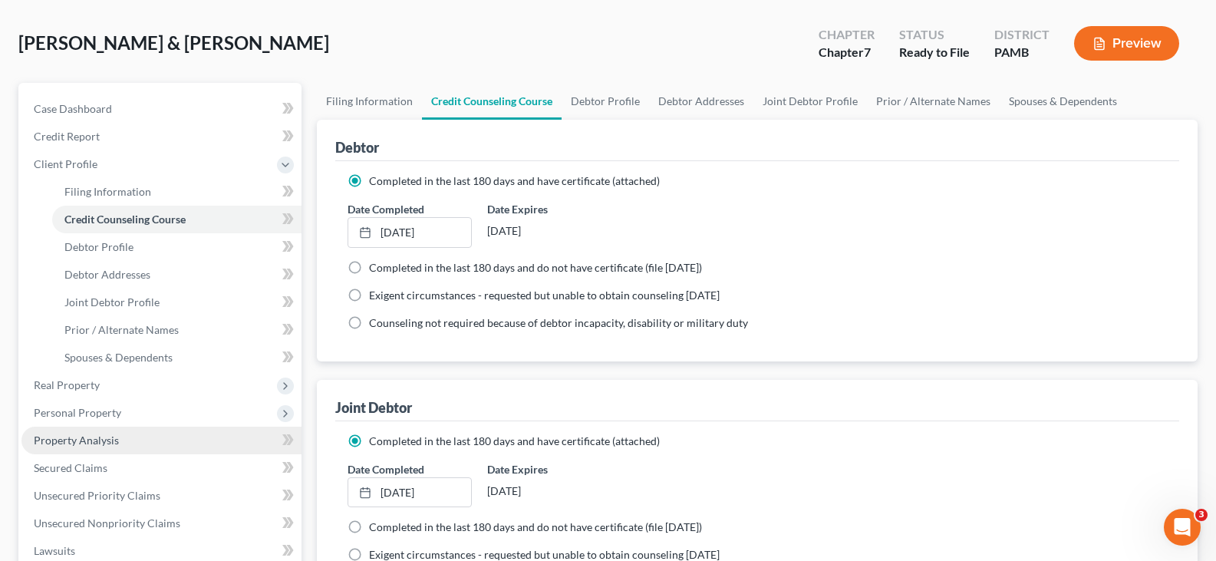
scroll to position [153, 0]
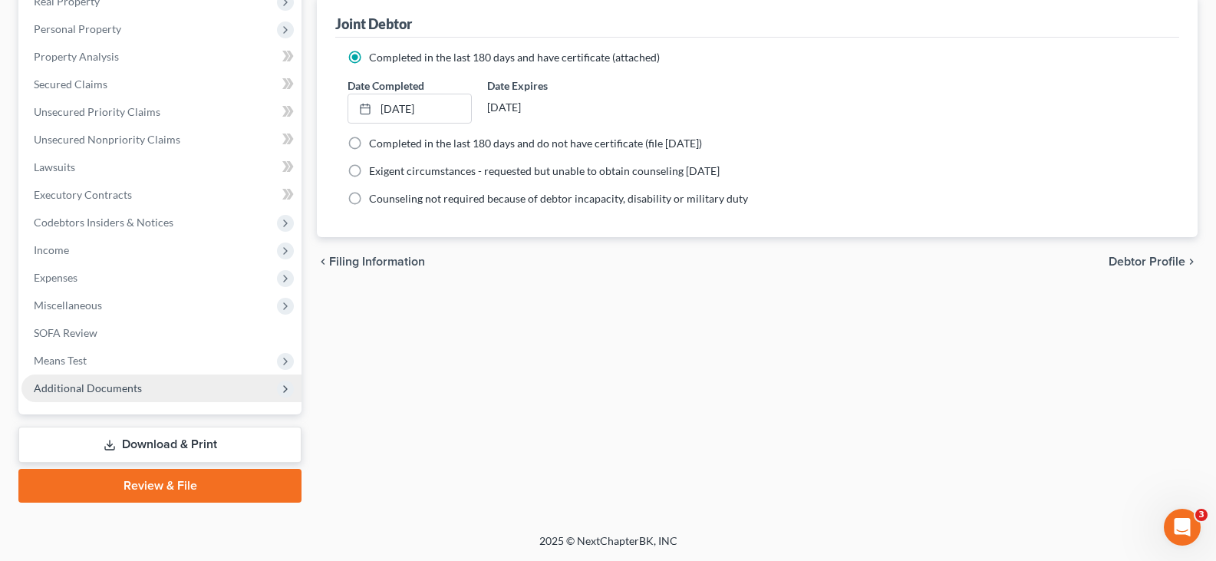
click at [123, 392] on span "Additional Documents" at bounding box center [88, 387] width 108 height 13
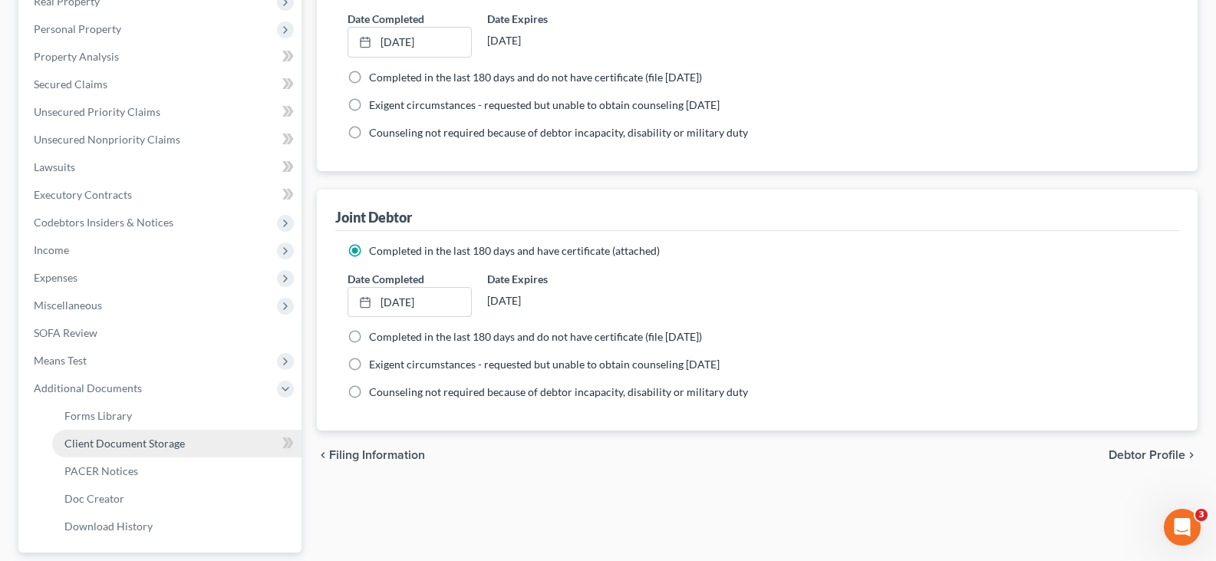
click at [144, 450] on link "Client Document Storage" at bounding box center [176, 444] width 249 height 28
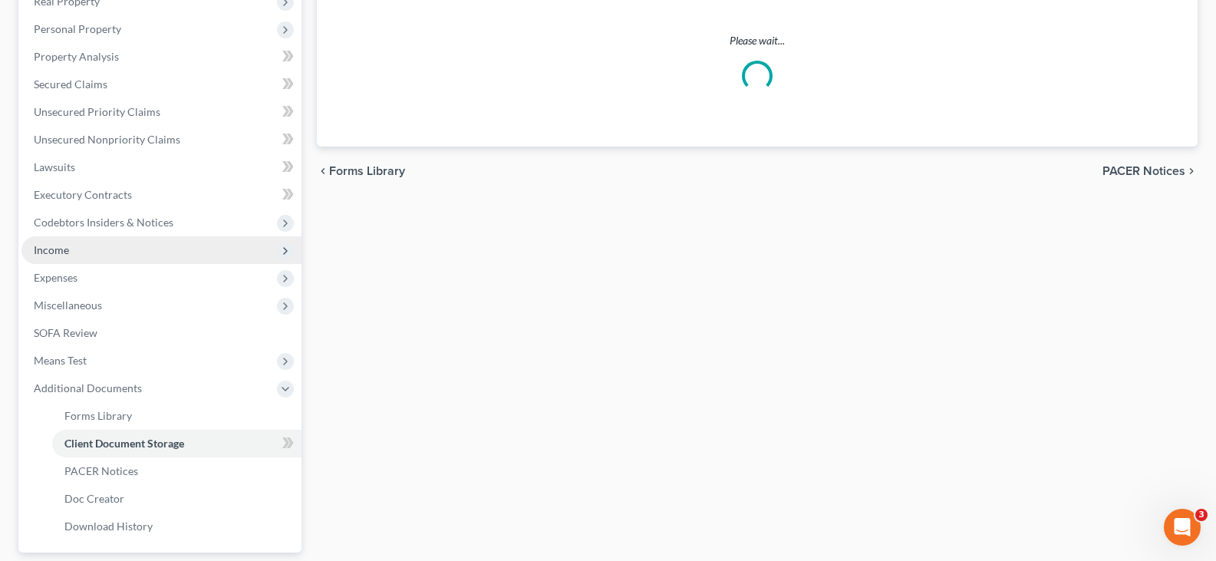
scroll to position [5, 0]
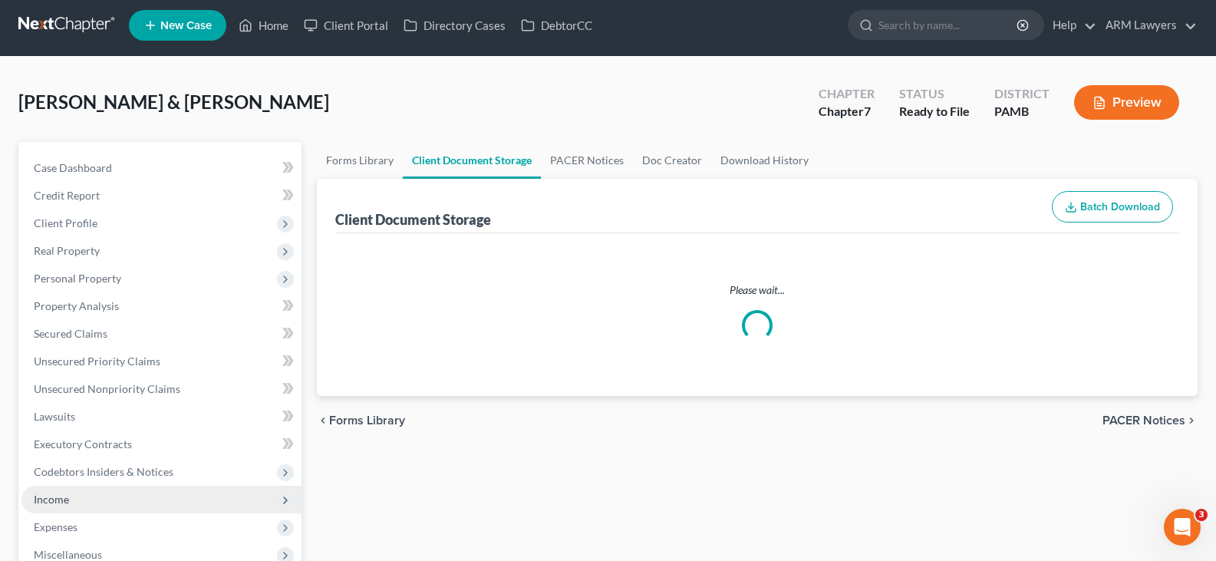
select select "0"
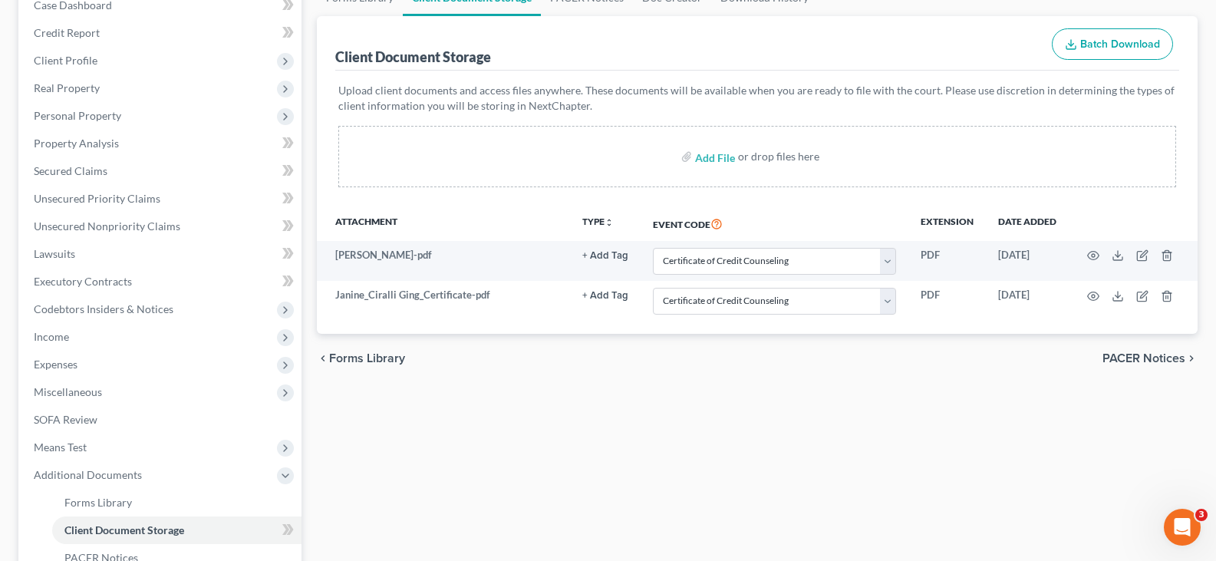
scroll to position [77, 0]
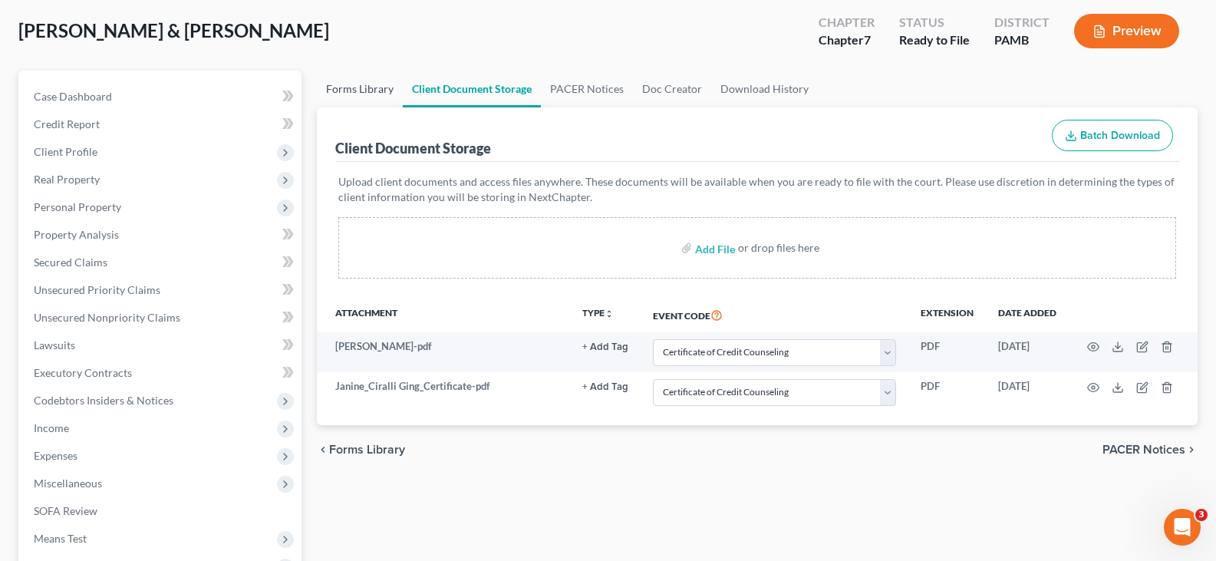
drag, startPoint x: 373, startPoint y: 94, endPoint x: 347, endPoint y: 103, distance: 27.7
click at [373, 94] on link "Forms Library" at bounding box center [360, 89] width 86 height 37
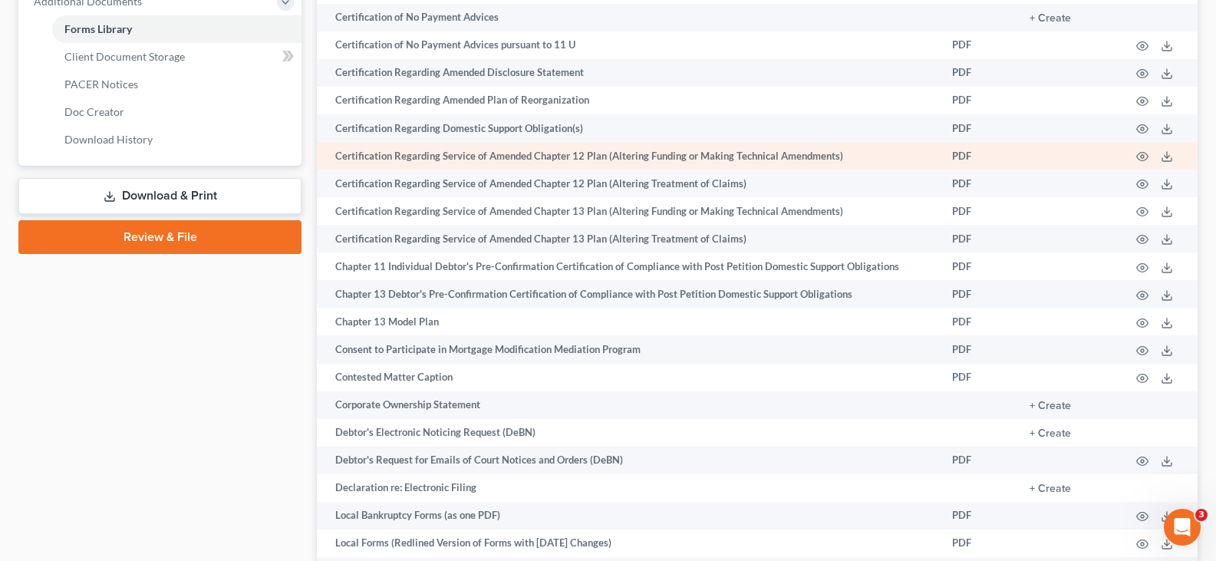
scroll to position [537, 0]
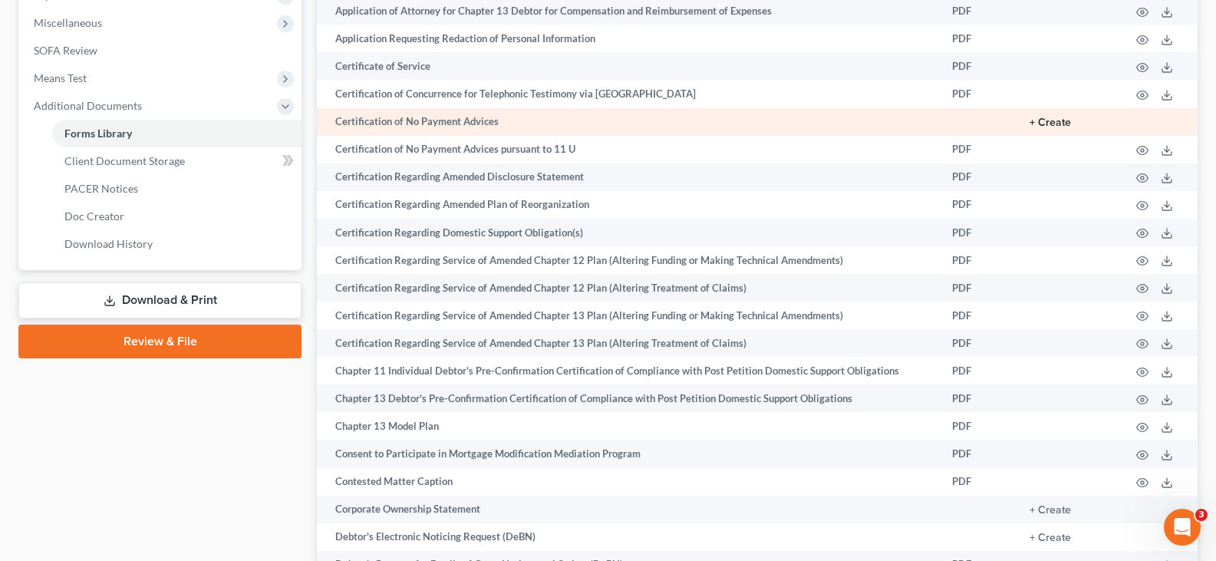
click at [1046, 119] on button "+ Create" at bounding box center [1049, 122] width 41 height 11
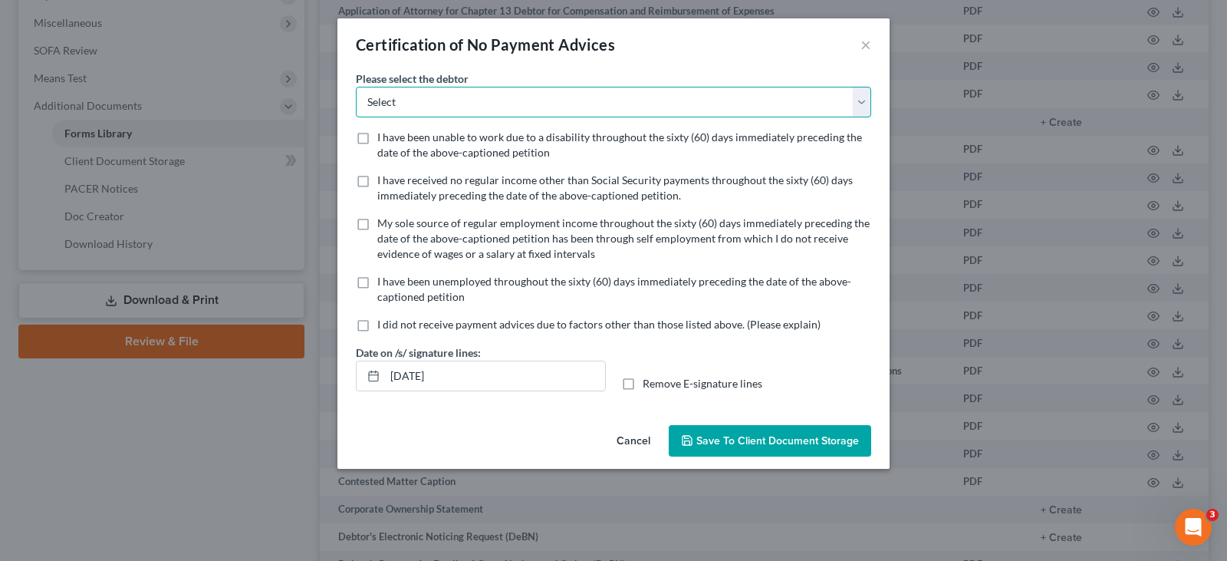
click at [456, 97] on select "Select James Ging Janine Ciralli-Ging" at bounding box center [613, 102] width 515 height 31
select select "0"
click at [356, 87] on select "Select James Ging Janine Ciralli-Ging" at bounding box center [613, 102] width 515 height 31
click at [473, 324] on span "I did not receive payment advices due to factors other than those listed above.…" at bounding box center [598, 324] width 443 height 13
click at [394, 324] on input "I did not receive payment advices due to factors other than those listed above.…" at bounding box center [389, 322] width 10 height 10
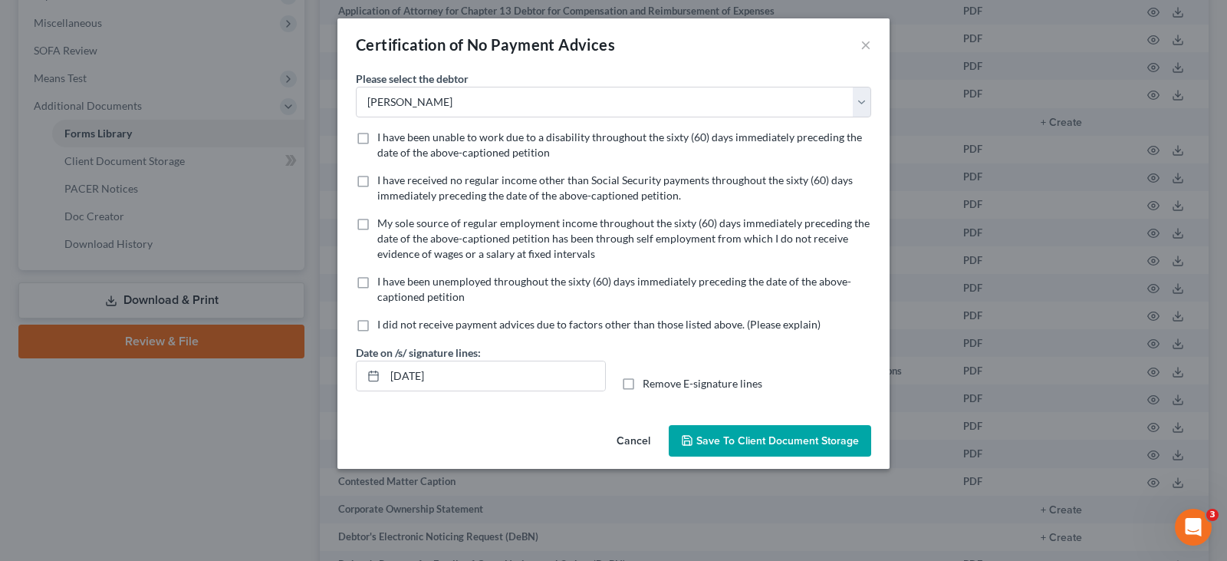
checkbox input "true"
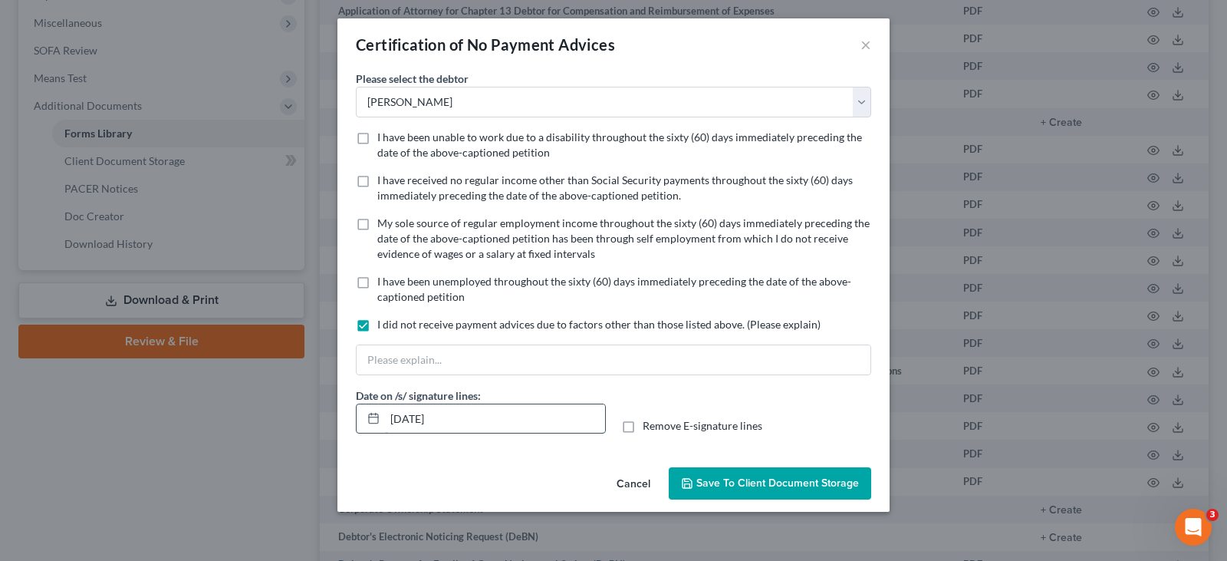
click at [417, 421] on input "09/04/2025" at bounding box center [495, 418] width 220 height 29
type input "09/02/2025"
click at [436, 366] on input "text" at bounding box center [614, 359] width 514 height 29
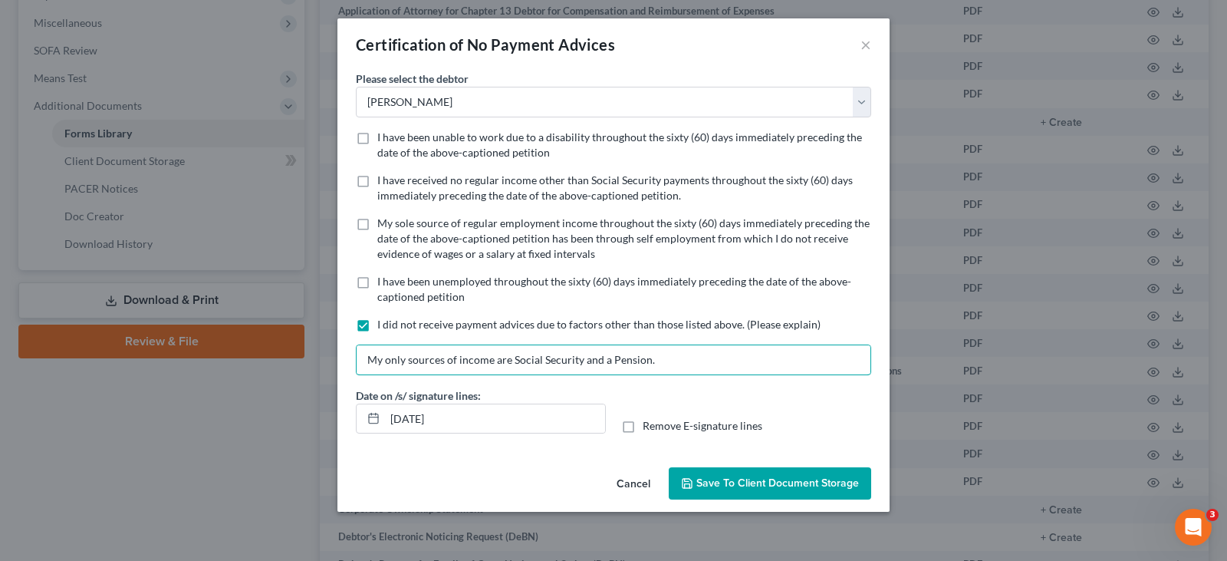
type input "My only sources of income are Social Security and a Pension."
click at [737, 477] on span "Save to Client Document Storage" at bounding box center [778, 482] width 163 height 13
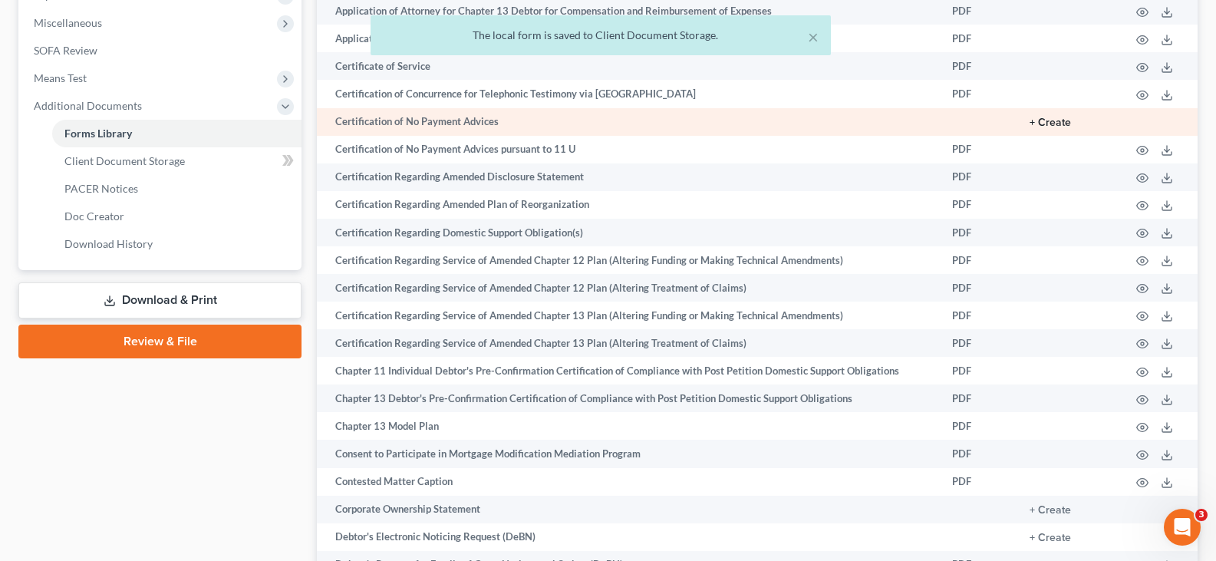
click at [1041, 124] on button "+ Create" at bounding box center [1049, 122] width 41 height 11
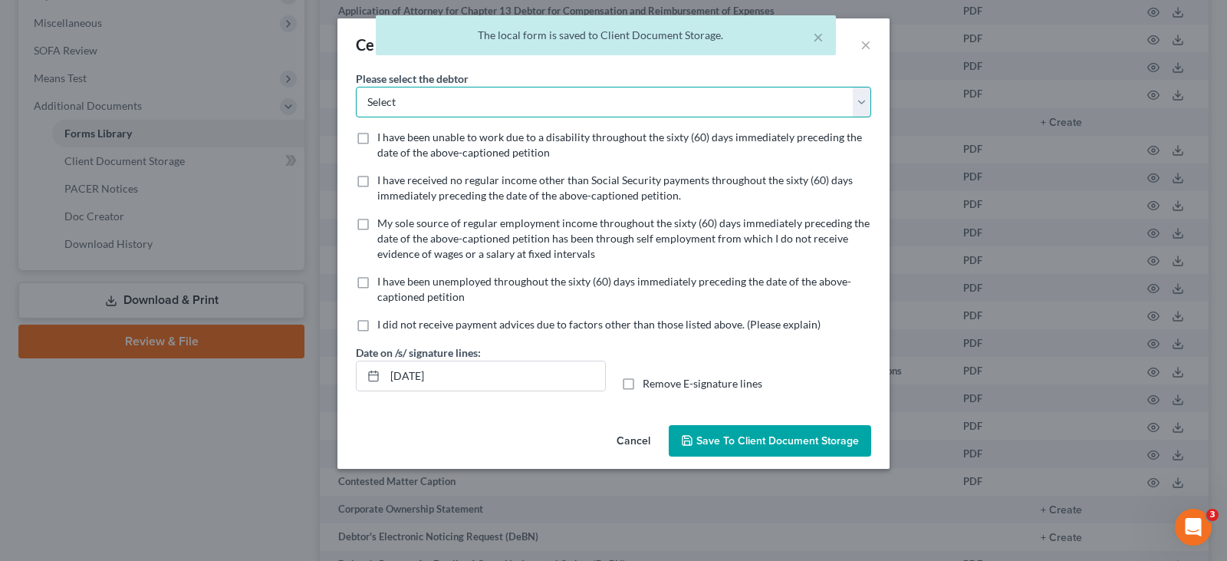
click at [466, 94] on select "Select James Ging Janine Ciralli-Ging" at bounding box center [613, 102] width 515 height 31
select select "1"
click at [356, 87] on select "Select James Ging Janine Ciralli-Ging" at bounding box center [613, 102] width 515 height 31
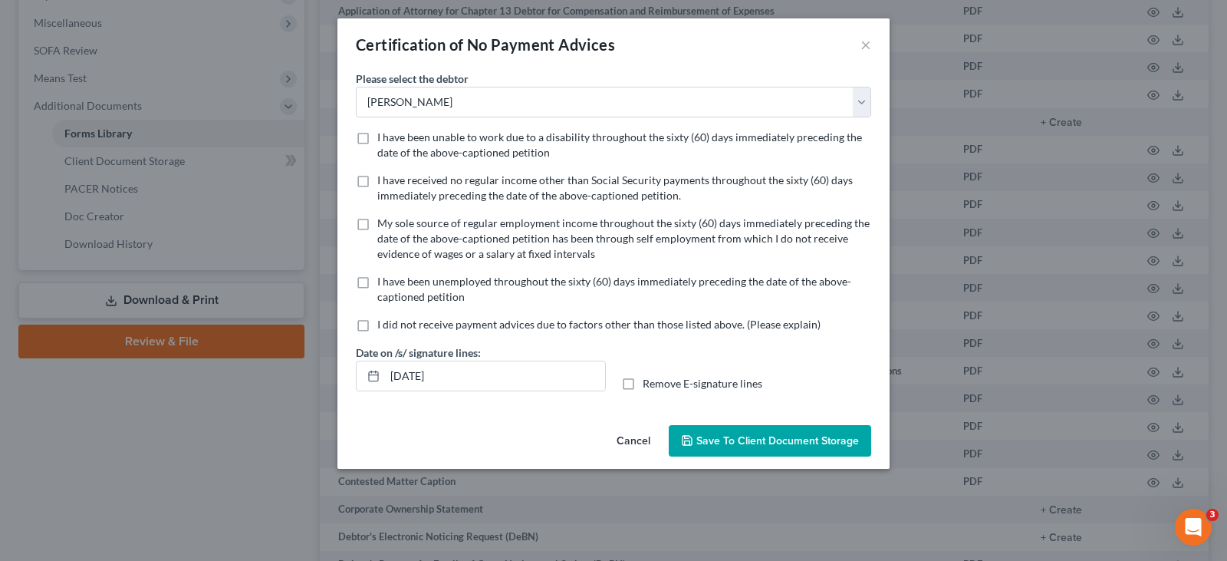
click at [489, 203] on label "I have received no regular income other than Social Security payments throughou…" at bounding box center [624, 188] width 494 height 31
click at [394, 183] on input "I have received no regular income other than Social Security payments throughou…" at bounding box center [389, 178] width 10 height 10
checkbox input "true"
click at [790, 435] on span "Save to Client Document Storage" at bounding box center [778, 440] width 163 height 13
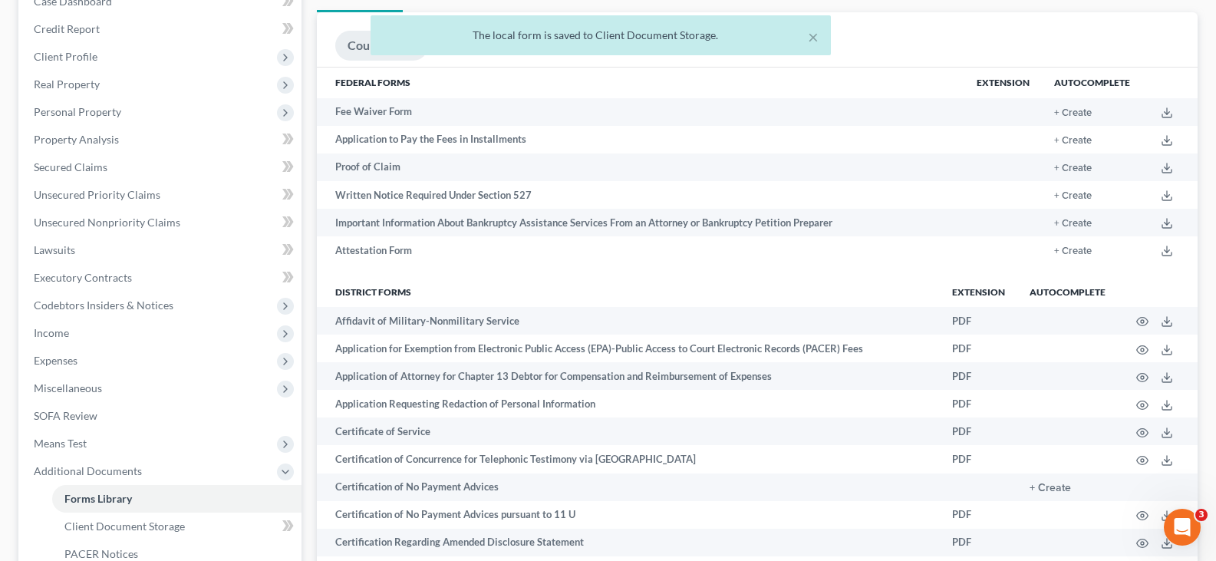
scroll to position [77, 0]
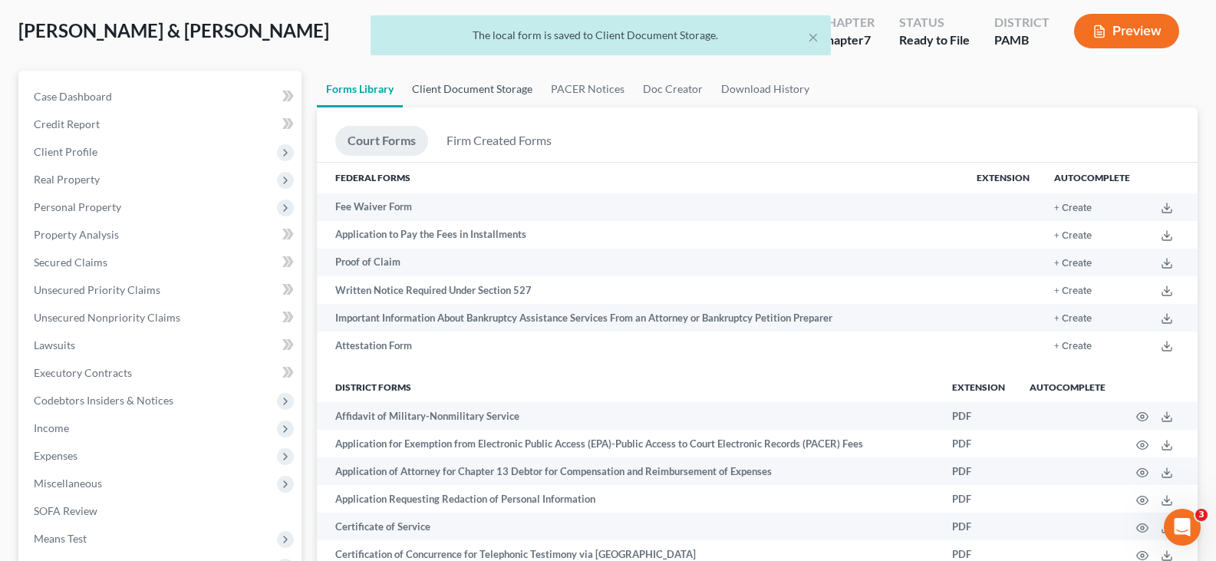
click at [438, 87] on link "Client Document Storage" at bounding box center [472, 89] width 139 height 37
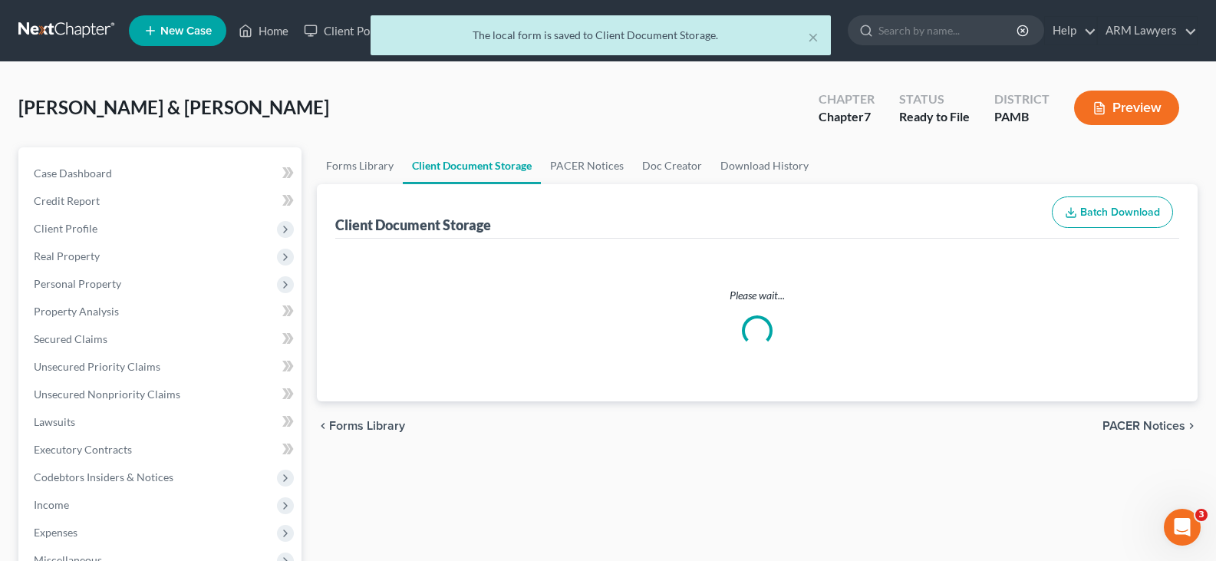
select select "0"
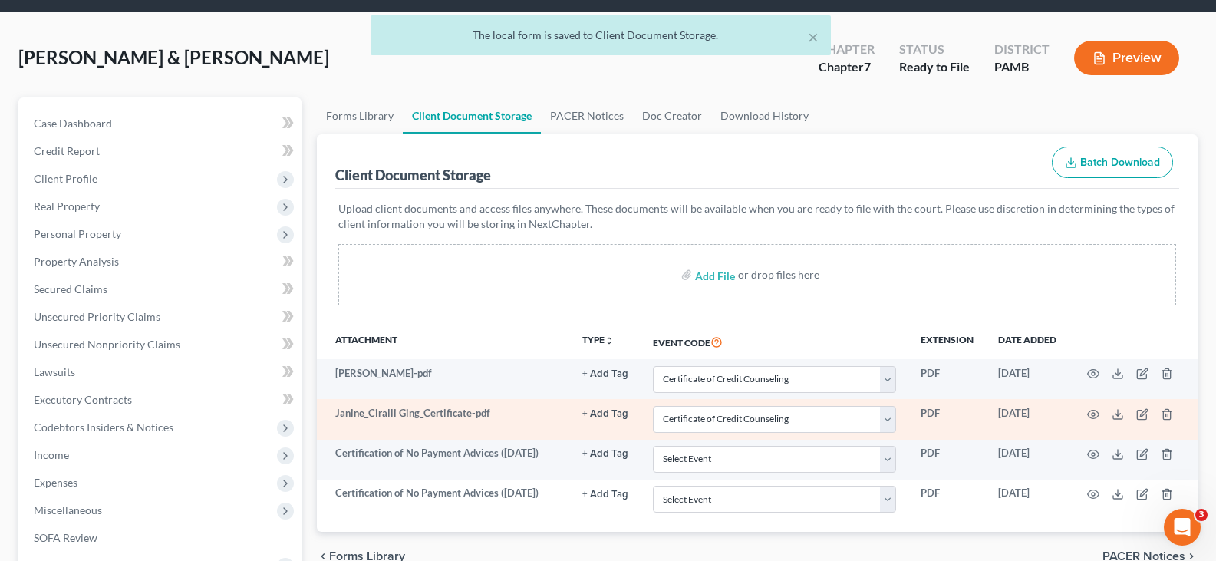
scroll to position [77, 0]
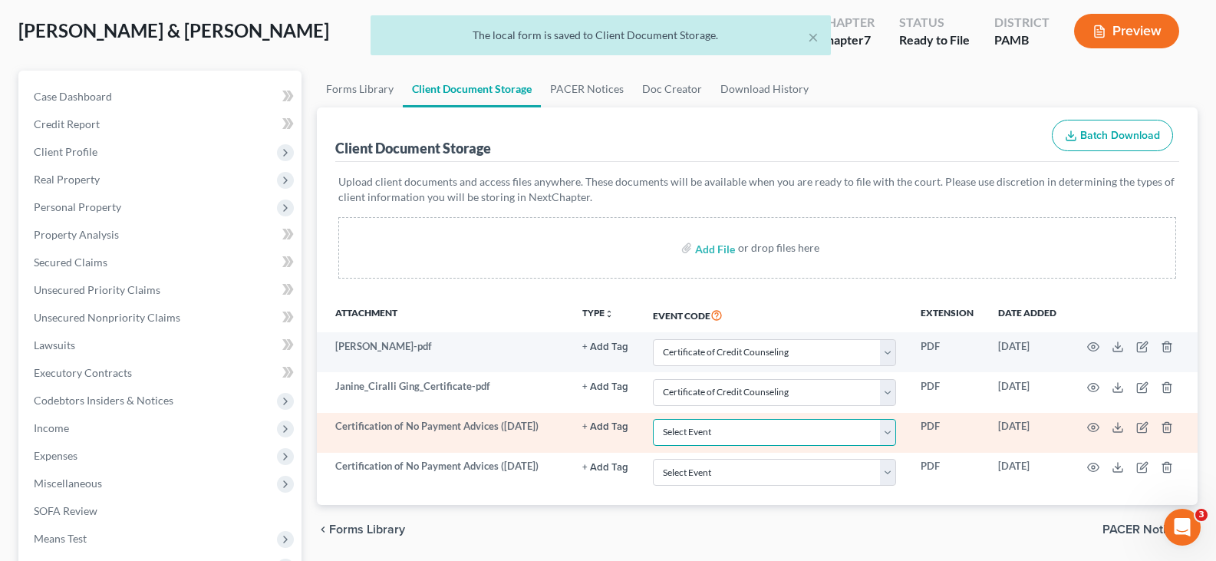
click at [730, 423] on select "Select Event Certificate of Credit Counseling Certification of Execution of Rig…" at bounding box center [774, 432] width 243 height 27
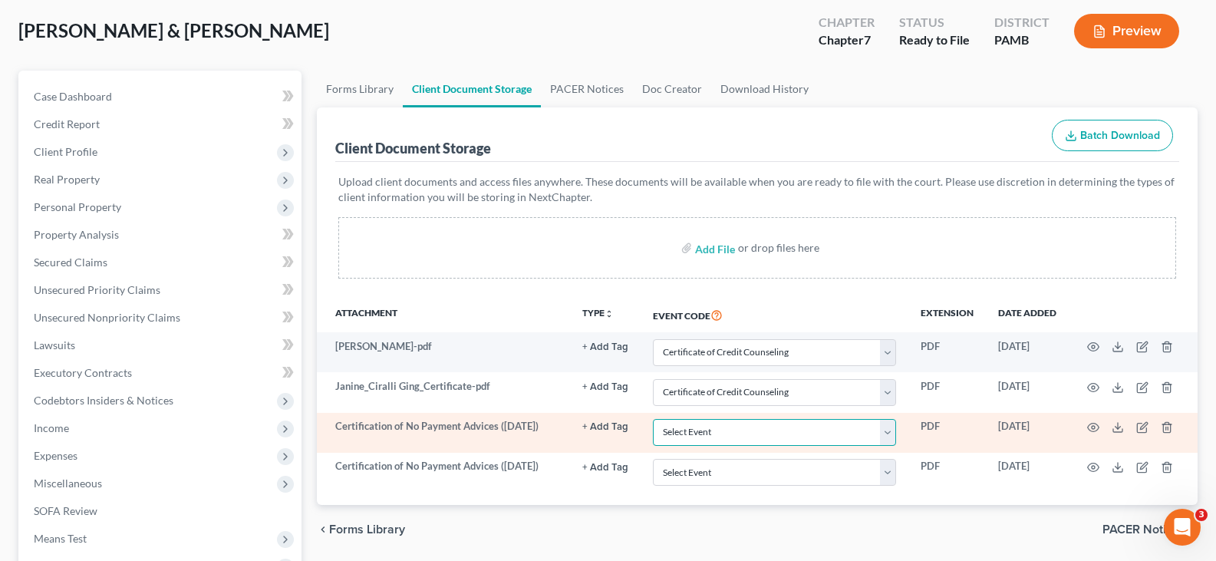
select select "6"
click at [653, 419] on select "Select Event Certificate of Credit Counseling Certification of Execution of Rig…" at bounding box center [774, 432] width 243 height 27
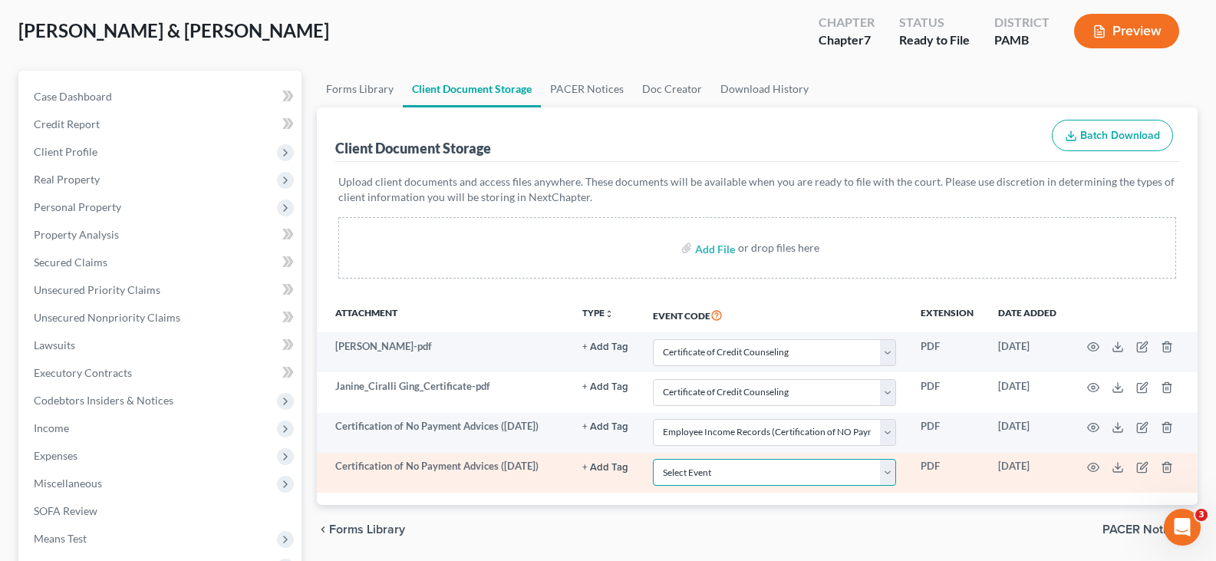
click at [720, 476] on select "Select Event Certificate of Credit Counseling Certification of Execution of Rig…" at bounding box center [774, 472] width 243 height 27
select select "6"
click at [653, 459] on select "Select Event Certificate of Credit Counseling Certification of Execution of Rig…" at bounding box center [774, 472] width 243 height 27
click at [744, 469] on select "Select Event Certificate of Credit Counseling Certification of Execution of Rig…" at bounding box center [774, 472] width 243 height 27
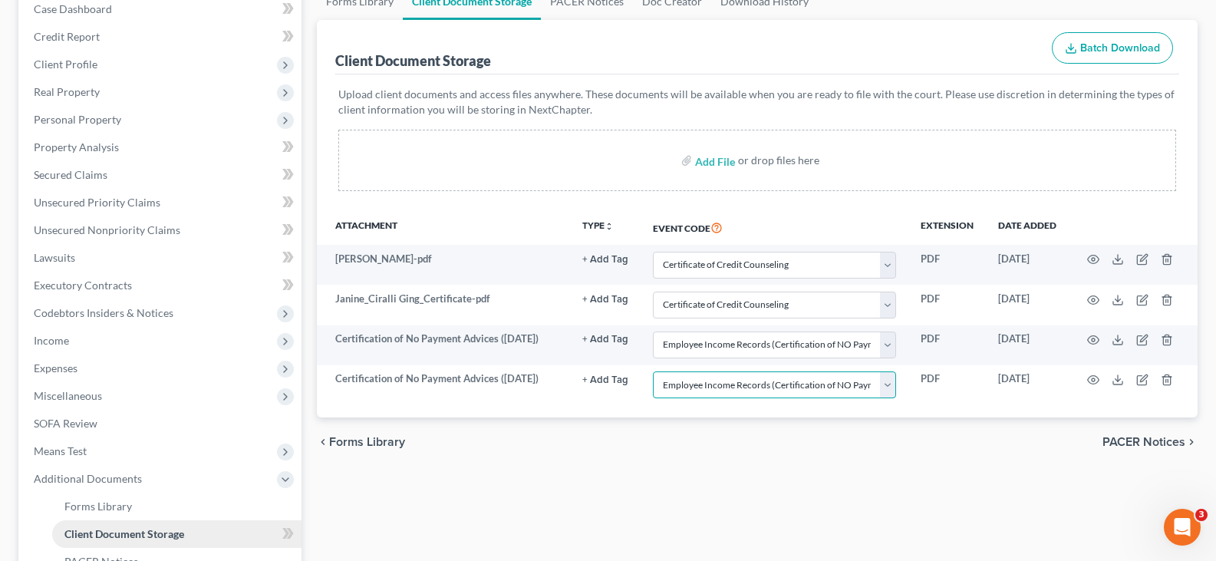
scroll to position [384, 0]
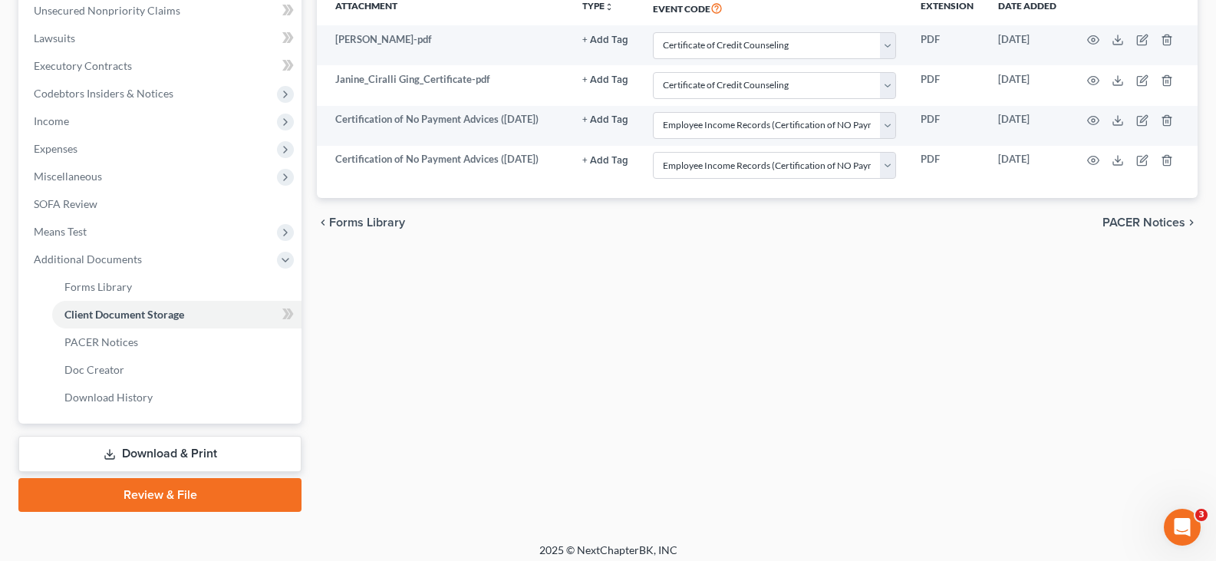
drag, startPoint x: 212, startPoint y: 491, endPoint x: 660, endPoint y: 357, distance: 466.9
click at [212, 491] on link "Review & File" at bounding box center [159, 495] width 283 height 34
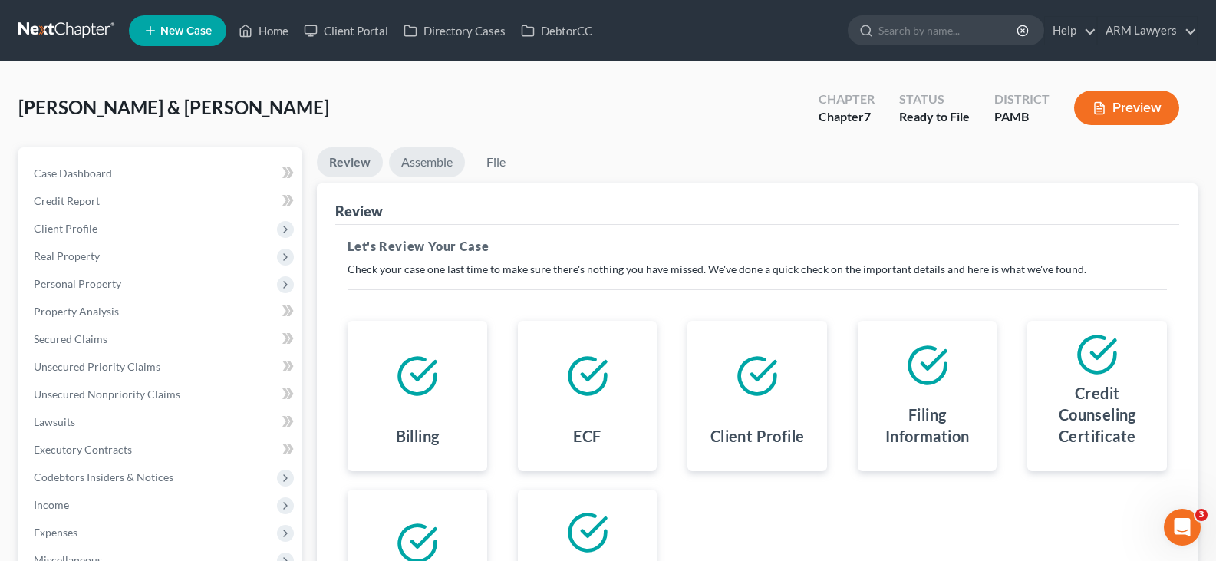
click at [435, 169] on link "Assemble" at bounding box center [427, 162] width 76 height 30
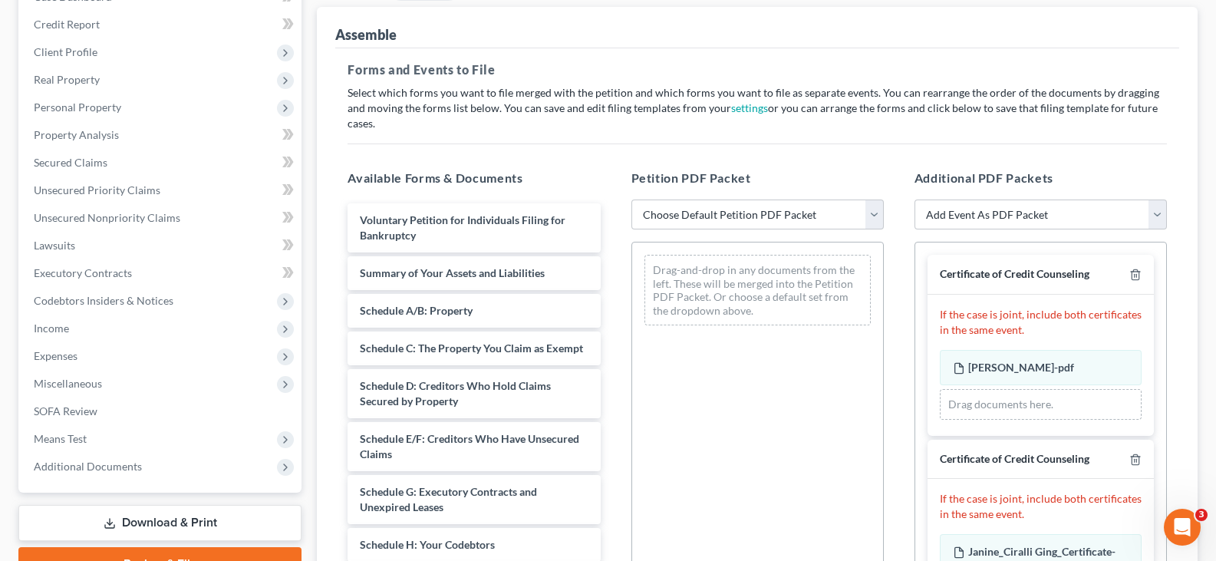
scroll to position [307, 0]
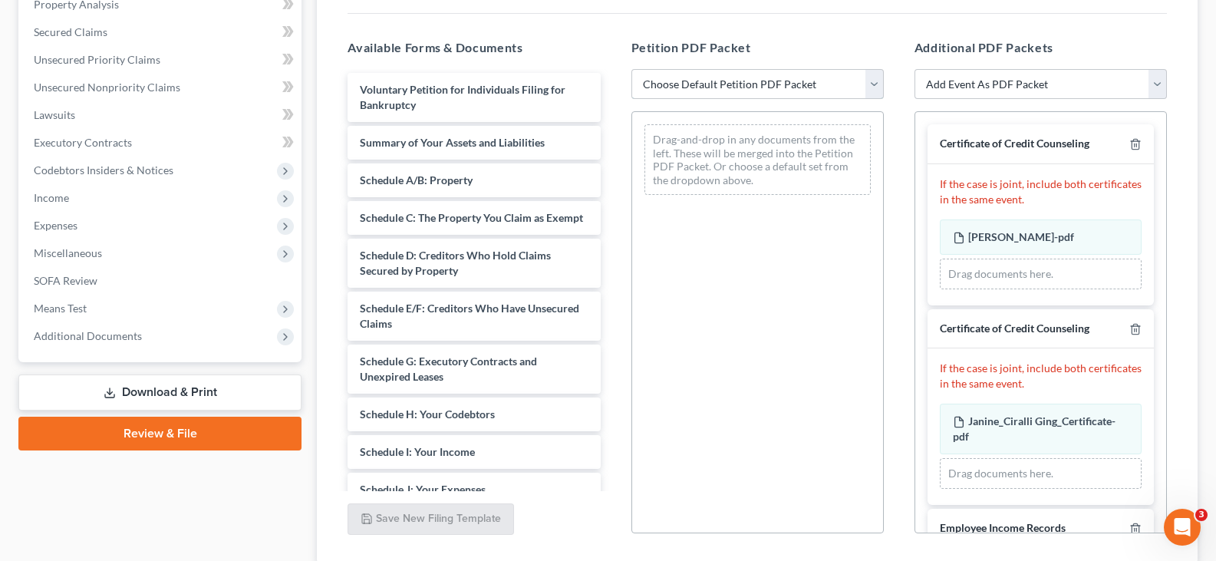
click at [767, 69] on select "Choose Default Petition PDF Packet Emergency Filing (Voluntary Petition and Cre…" at bounding box center [757, 84] width 252 height 31
select select "2"
click at [631, 69] on select "Choose Default Petition PDF Packet Emergency Filing (Voluntary Petition and Cre…" at bounding box center [757, 84] width 252 height 31
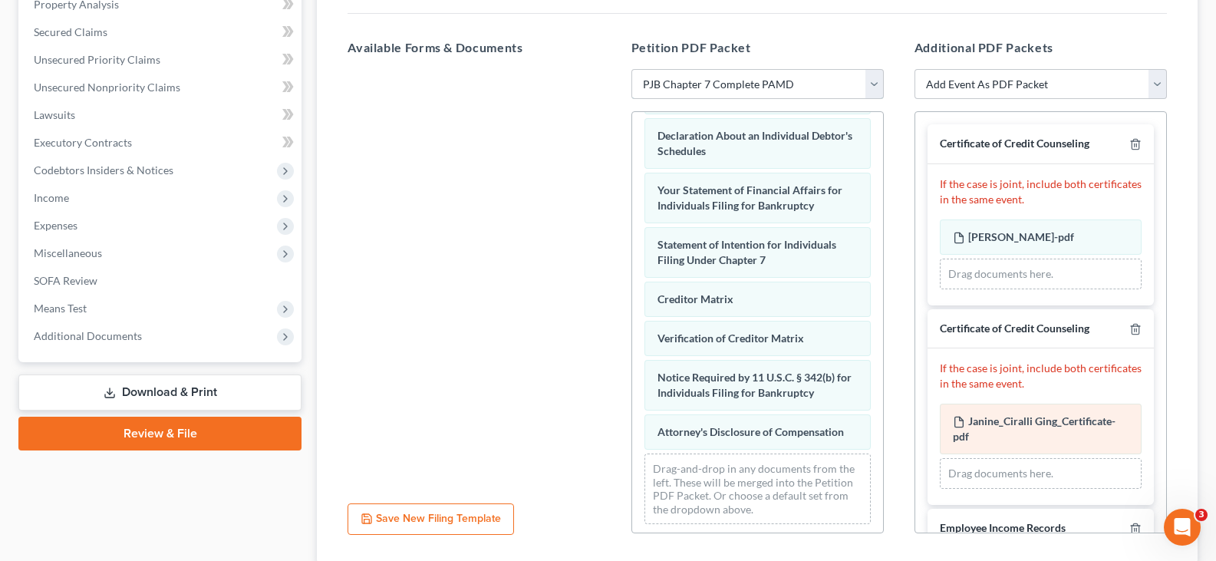
scroll to position [478, 0]
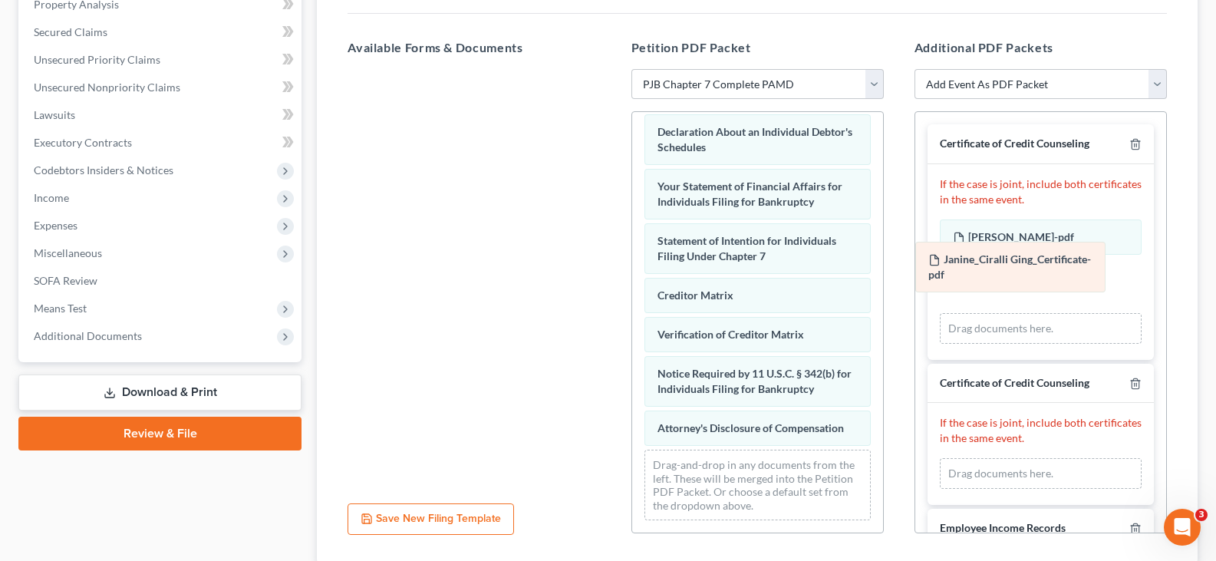
drag, startPoint x: 1071, startPoint y: 412, endPoint x: 1046, endPoint y: 263, distance: 150.8
click at [1046, 458] on div "Janine_Ciralli Ging_Certificate-pdf Amended Janine_Ciralli Ging_Certificate-pdf…" at bounding box center [1041, 473] width 202 height 31
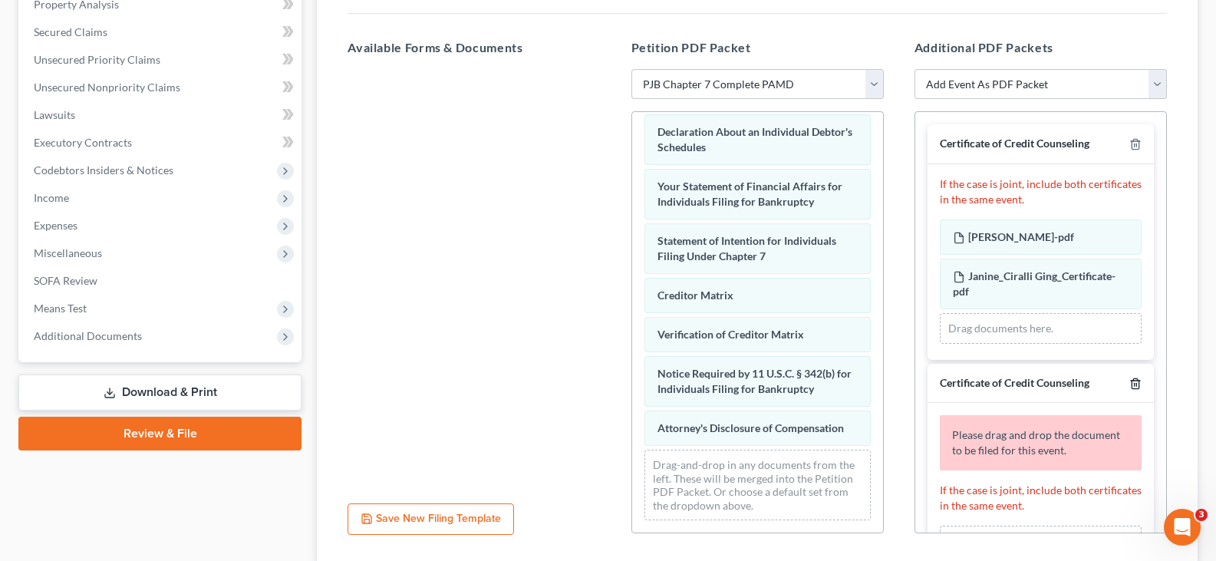
click at [1129, 377] on icon "button" at bounding box center [1135, 383] width 12 height 12
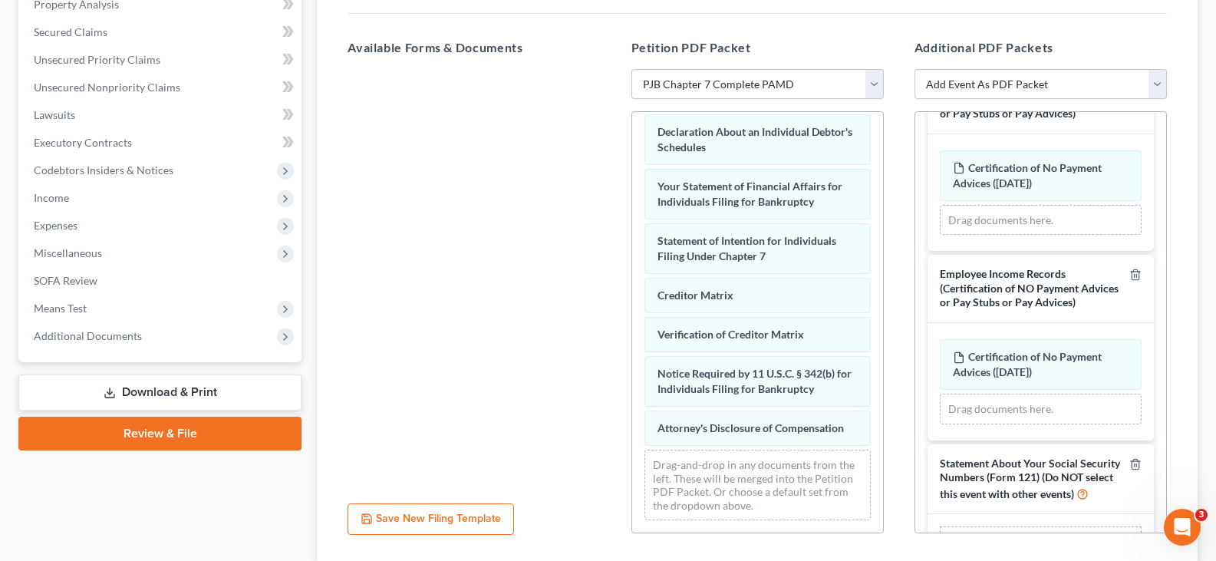
scroll to position [307, 0]
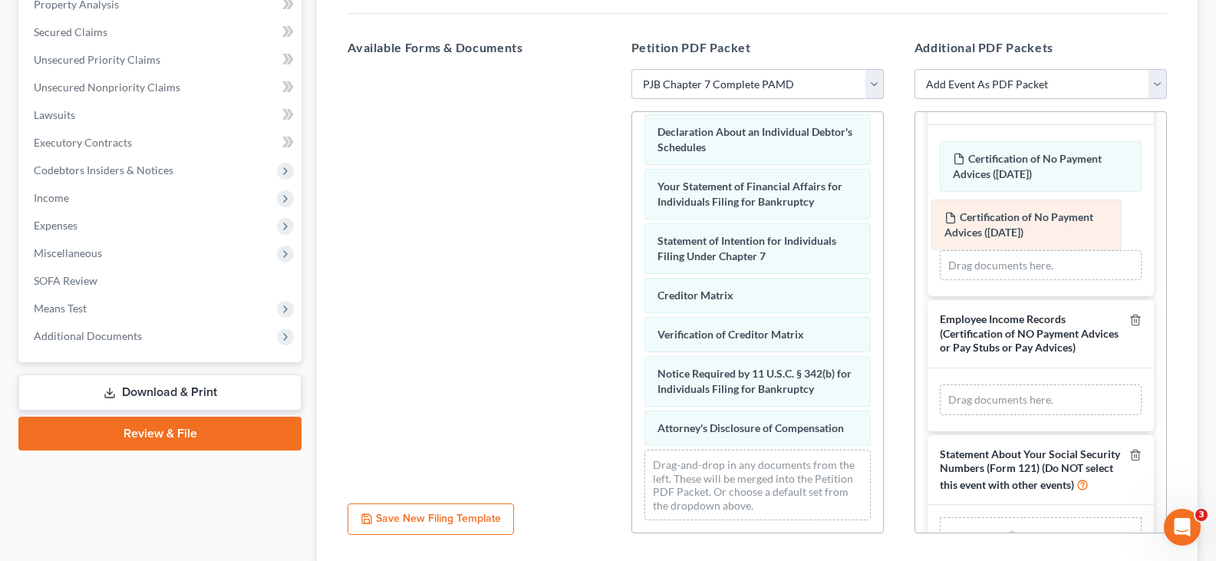
drag, startPoint x: 1031, startPoint y: 377, endPoint x: 1022, endPoint y: 228, distance: 149.9
click at [1022, 384] on div "Certification of No Payment Advices (09/04/2025) Amended Certification of No Pa…" at bounding box center [1041, 399] width 202 height 31
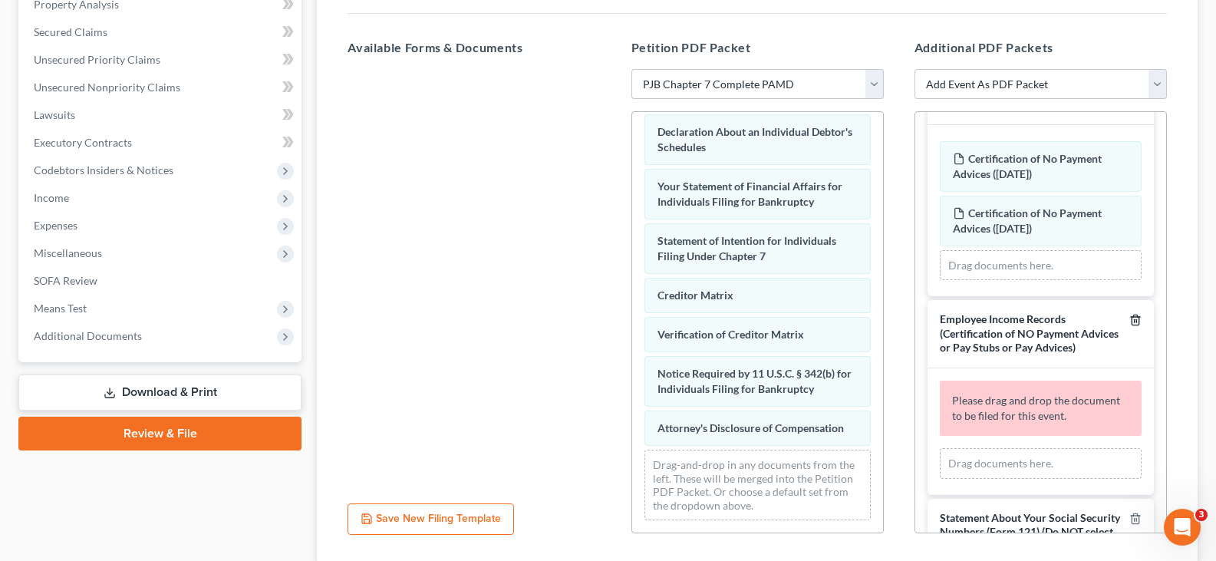
click at [1129, 316] on icon "button" at bounding box center [1135, 320] width 12 height 12
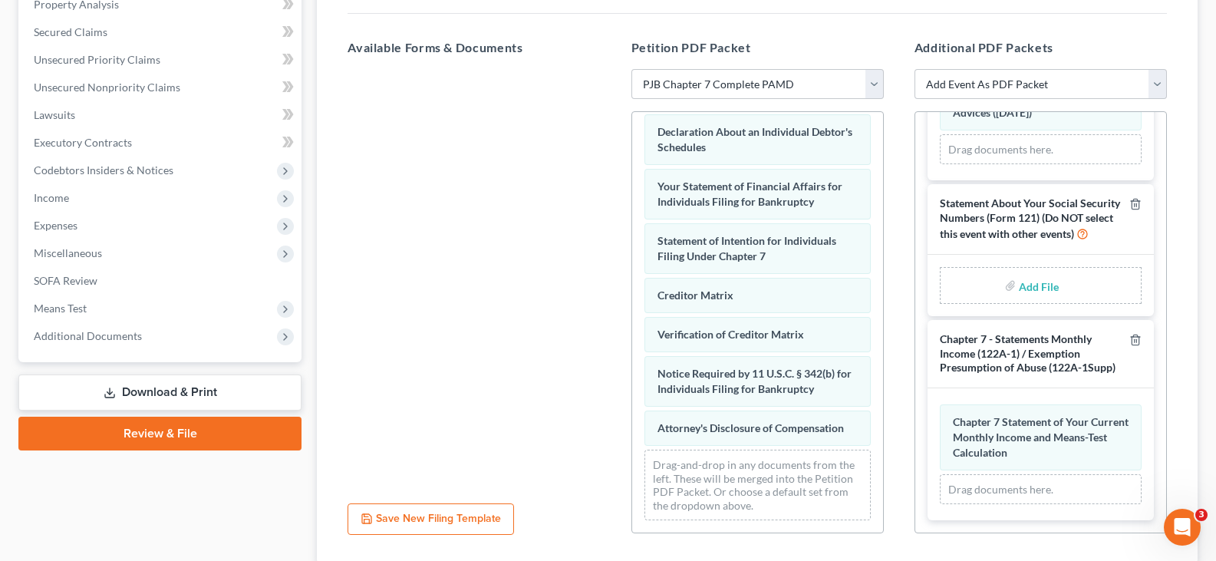
scroll to position [466, 0]
click at [1019, 272] on input "file" at bounding box center [1037, 286] width 37 height 28
type input "C:\fakepath\Statement of SSN.pdf"
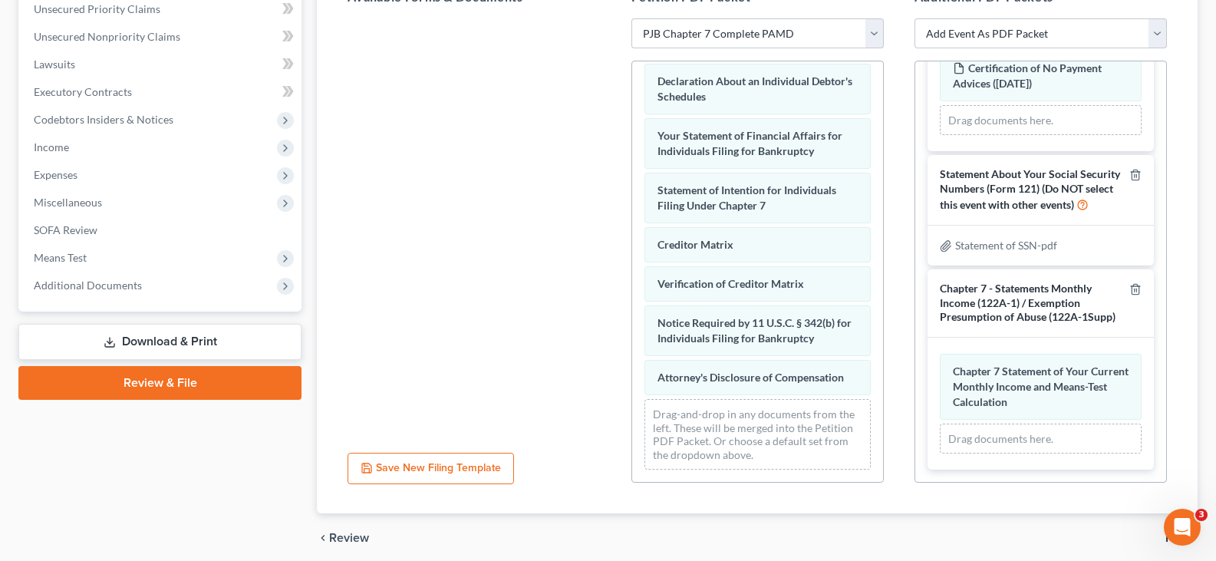
scroll to position [402, 0]
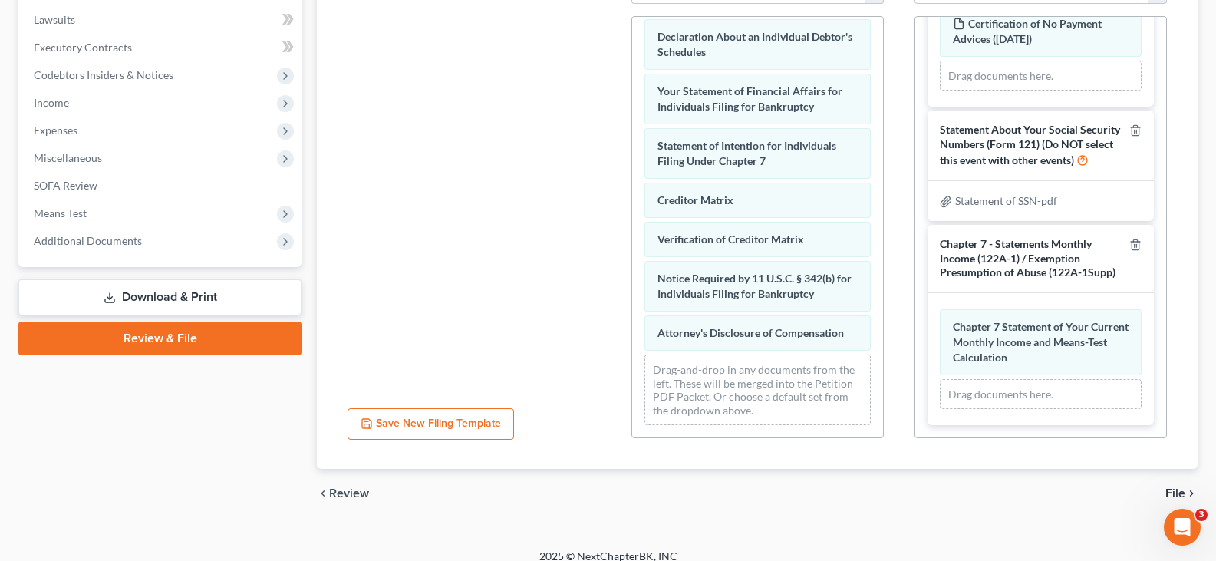
click at [1175, 487] on span "File" at bounding box center [1175, 493] width 20 height 12
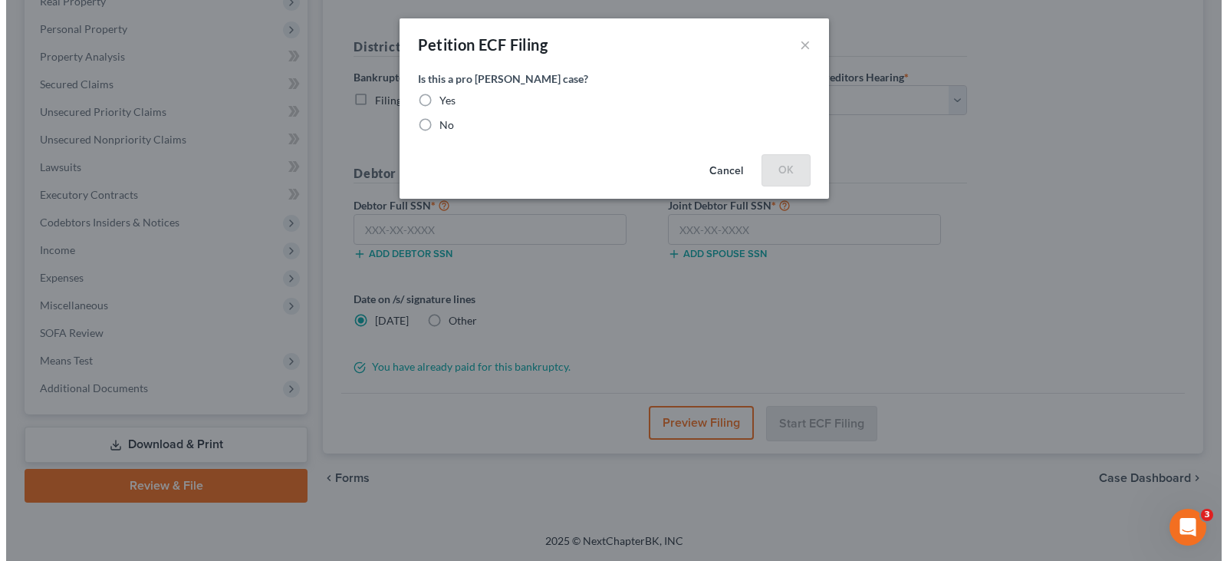
scroll to position [255, 0]
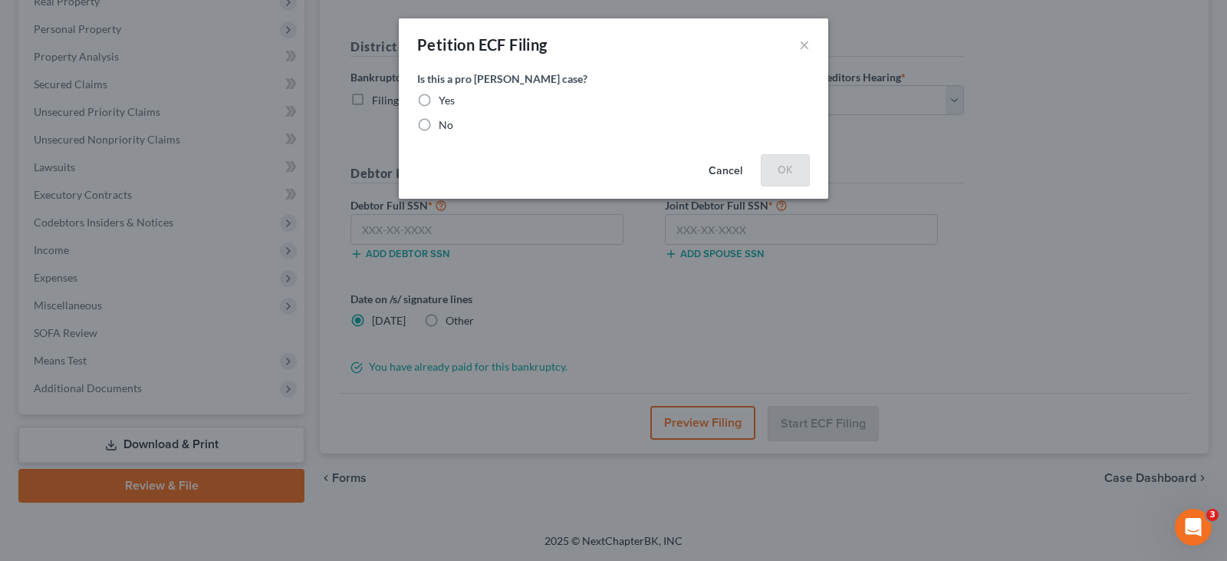
drag, startPoint x: 423, startPoint y: 126, endPoint x: 440, endPoint y: 129, distance: 17.2
click at [439, 126] on label "No" at bounding box center [446, 124] width 15 height 15
click at [445, 126] on input "No" at bounding box center [450, 122] width 10 height 10
radio input "true"
click at [782, 162] on button "OK" at bounding box center [785, 169] width 49 height 31
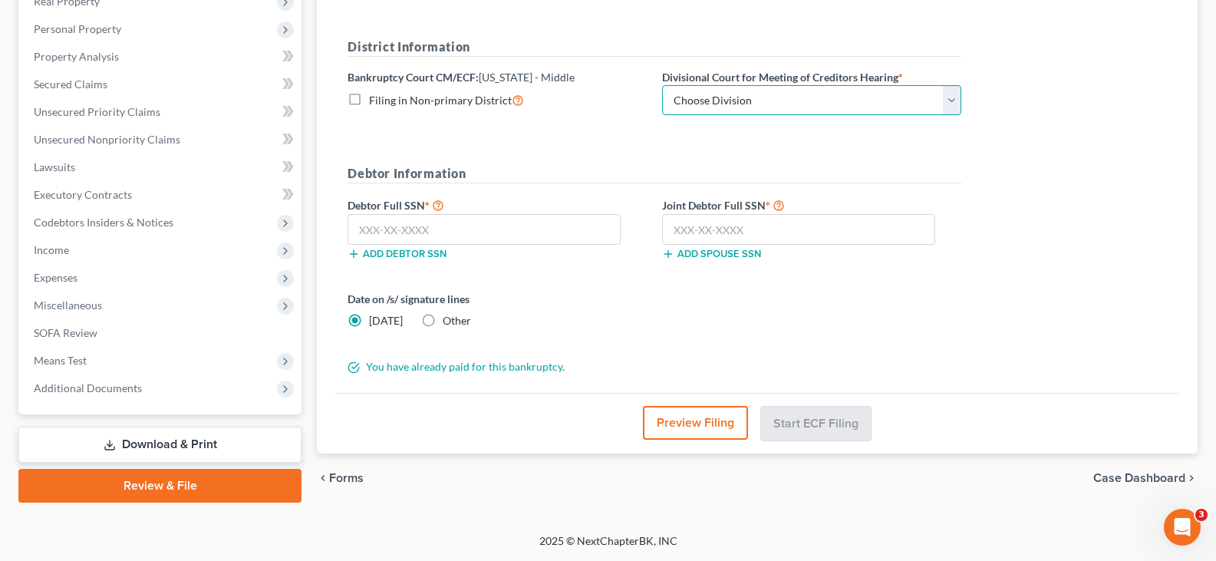
click at [749, 114] on select "Choose Division Harrisburg Wilkes-Barre Williamsport Williamsport/ Wilkes-Barre" at bounding box center [811, 100] width 299 height 31
select select "1"
click at [662, 85] on select "Choose Division Harrisburg Wilkes-Barre Williamsport Williamsport/ Wilkes-Barre" at bounding box center [811, 100] width 299 height 31
click at [443, 315] on label "Other" at bounding box center [457, 320] width 28 height 15
click at [449, 315] on input "Other" at bounding box center [454, 318] width 10 height 10
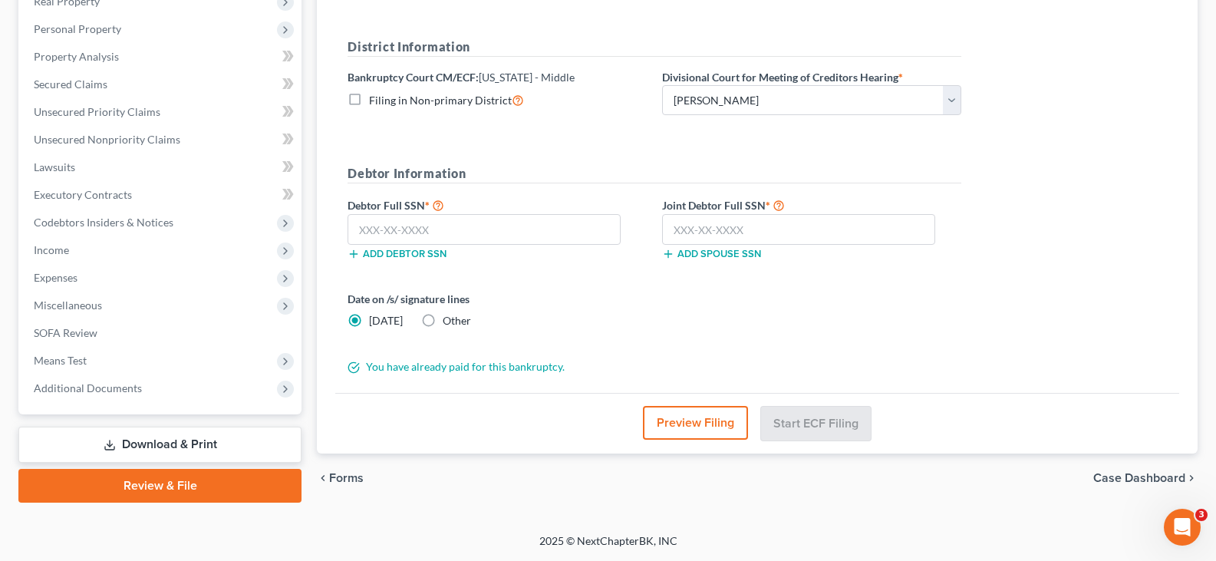
radio input "true"
radio input "false"
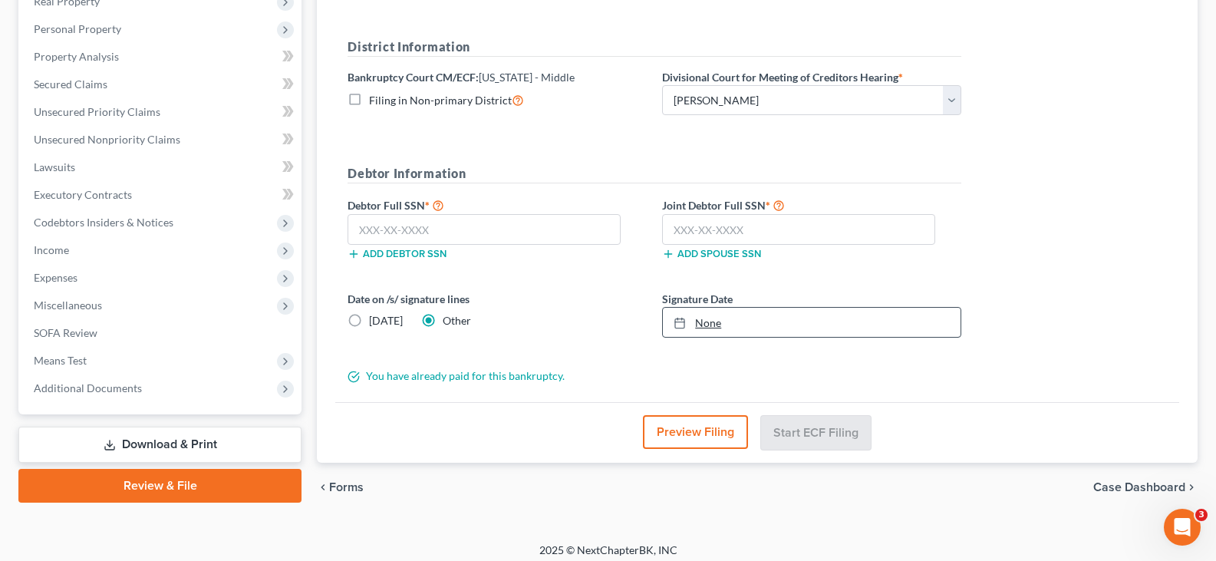
click at [727, 323] on link "None" at bounding box center [812, 322] width 298 height 29
click at [495, 229] on input "text" at bounding box center [484, 229] width 273 height 31
click at [410, 219] on input "text" at bounding box center [484, 229] width 273 height 31
paste input "132-36-6609"
type input "132-36-6609"
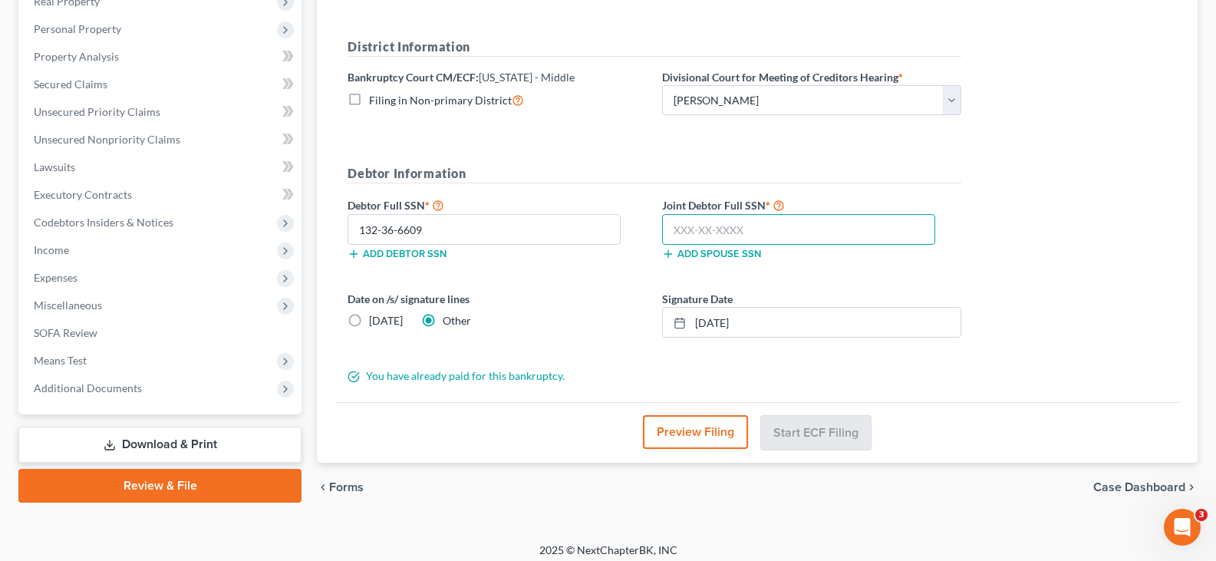
click at [726, 224] on input "text" at bounding box center [798, 229] width 273 height 31
paste input "094-52-0768"
type input "094-52-0768"
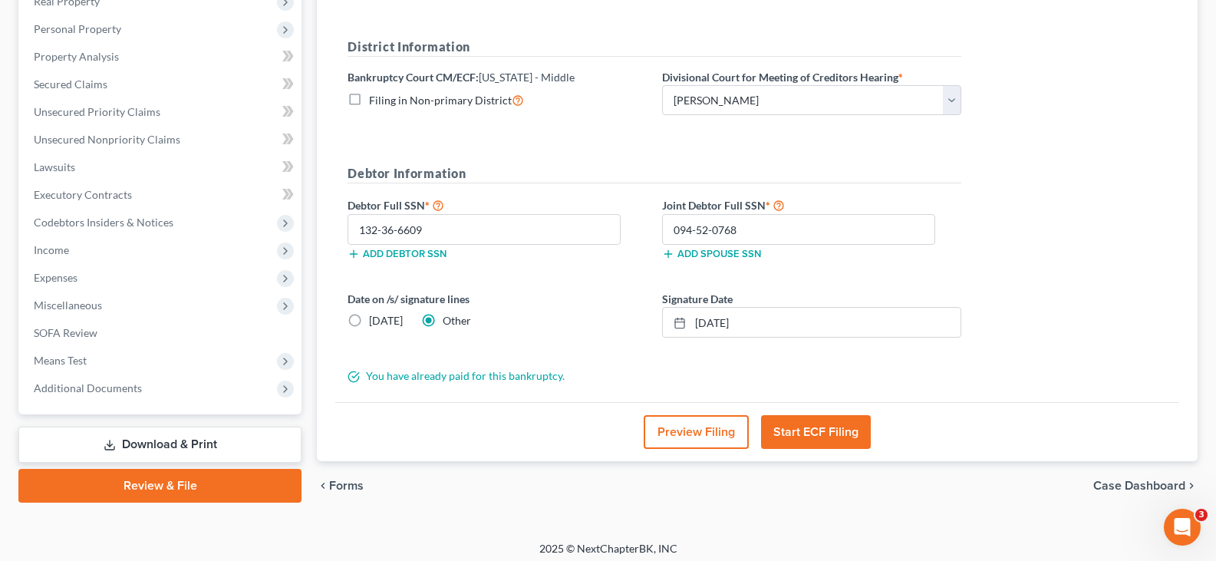
click at [690, 446] on button "Preview Filing" at bounding box center [696, 432] width 105 height 34
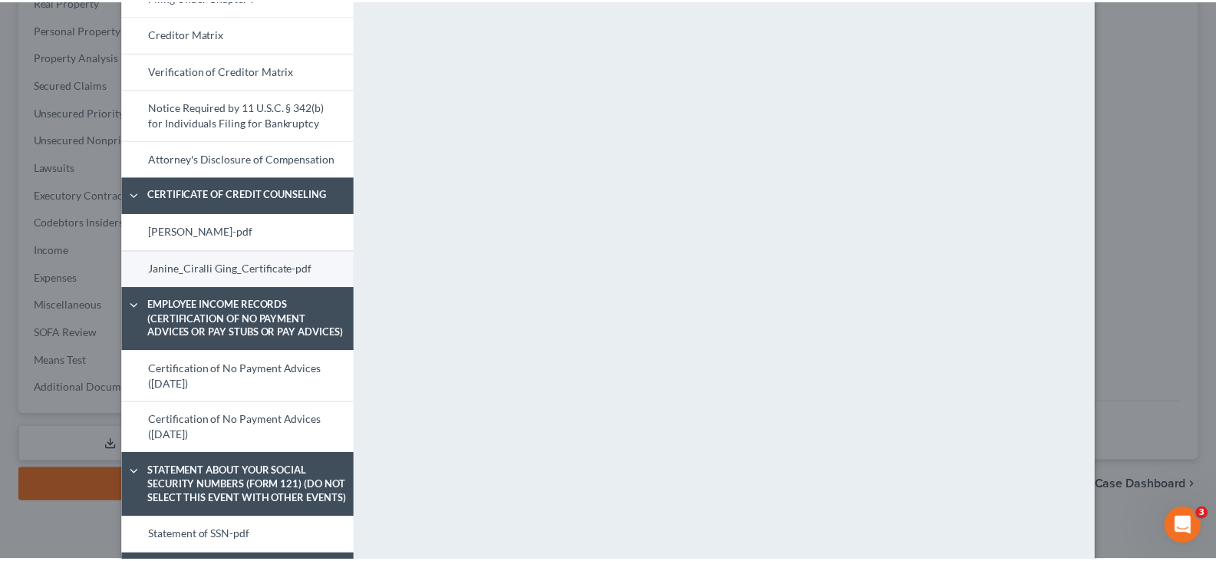
scroll to position [868, 0]
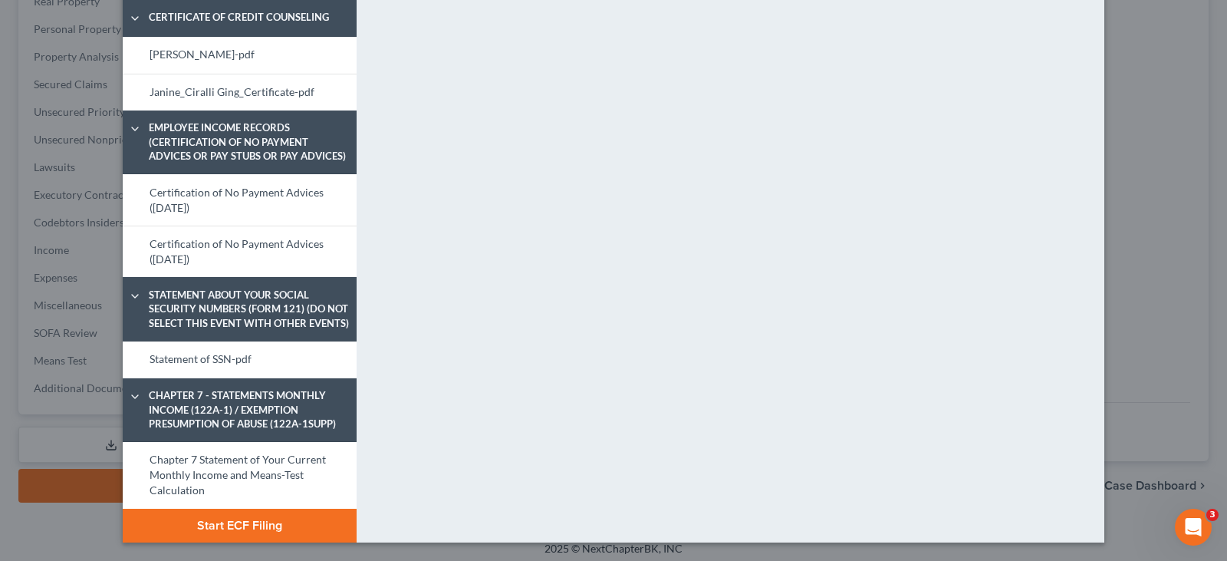
click at [268, 531] on button "Start ECF Filing" at bounding box center [240, 526] width 234 height 34
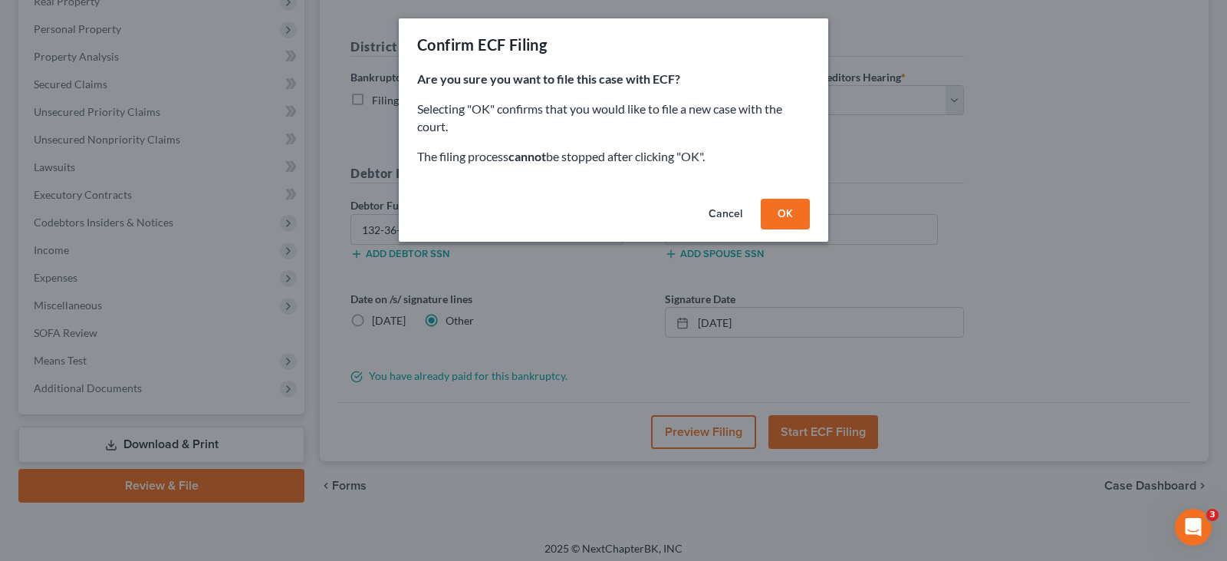
click at [804, 214] on button "OK" at bounding box center [785, 214] width 49 height 31
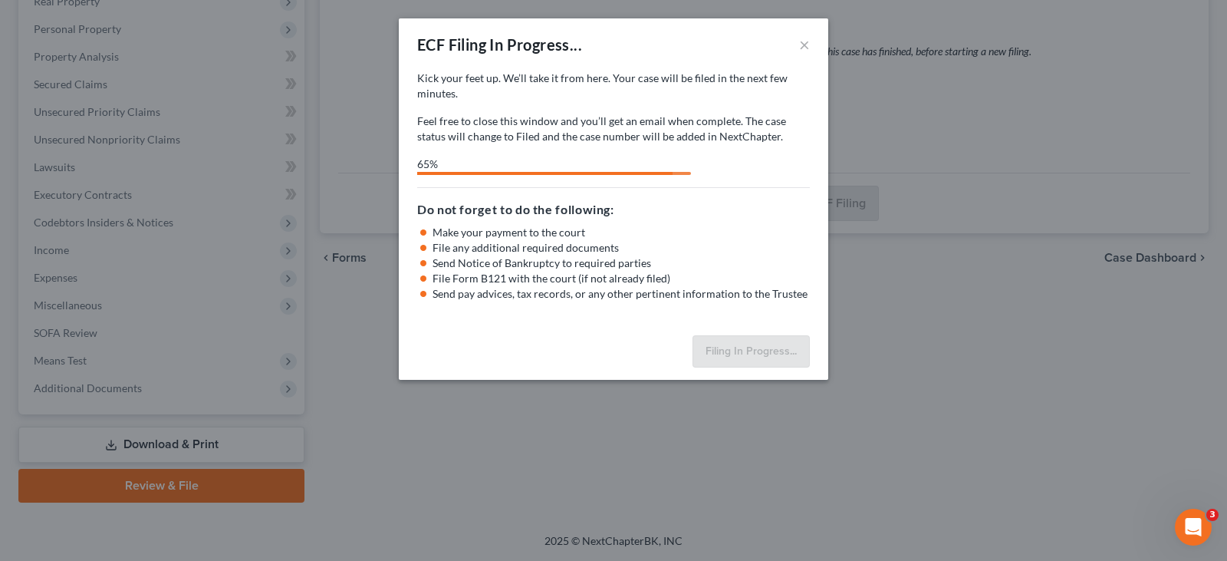
select select "1"
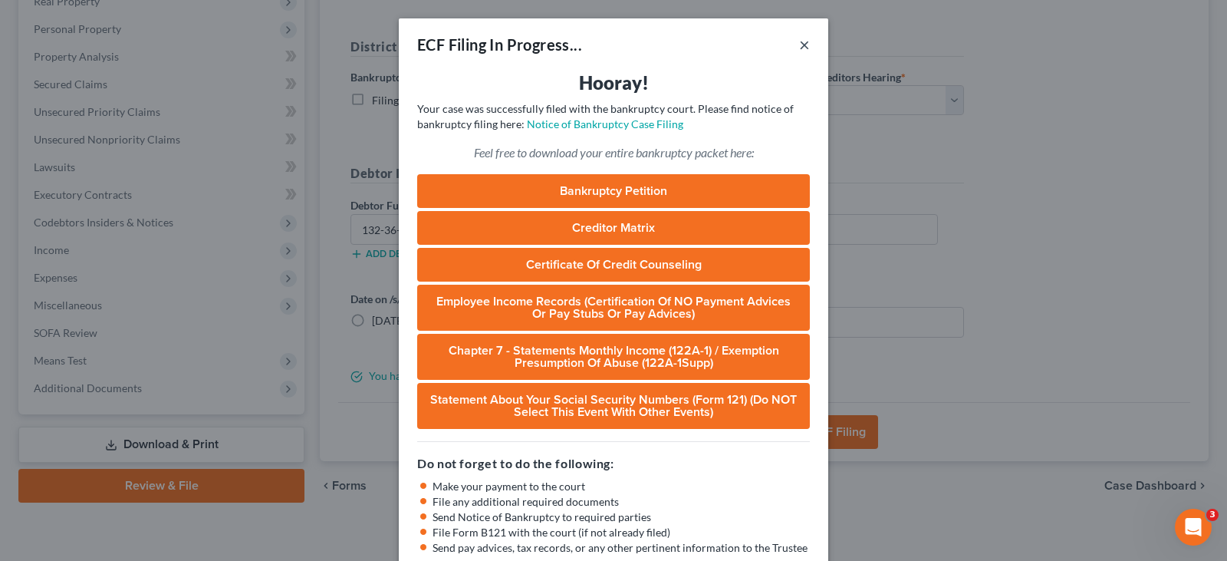
click at [799, 43] on button "×" at bounding box center [804, 44] width 11 height 18
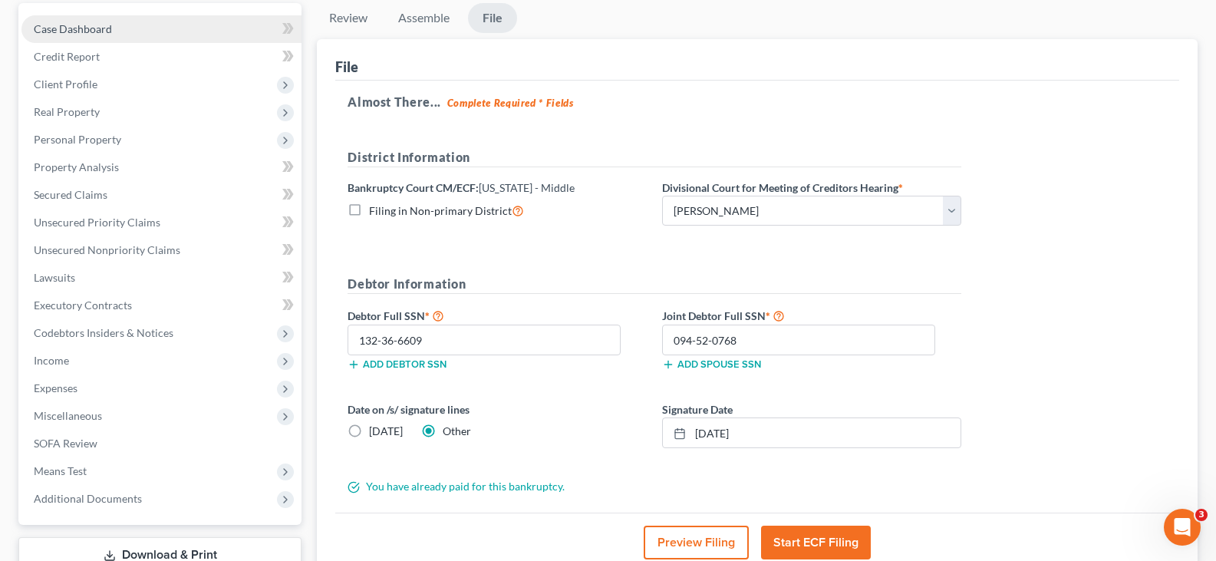
scroll to position [0, 0]
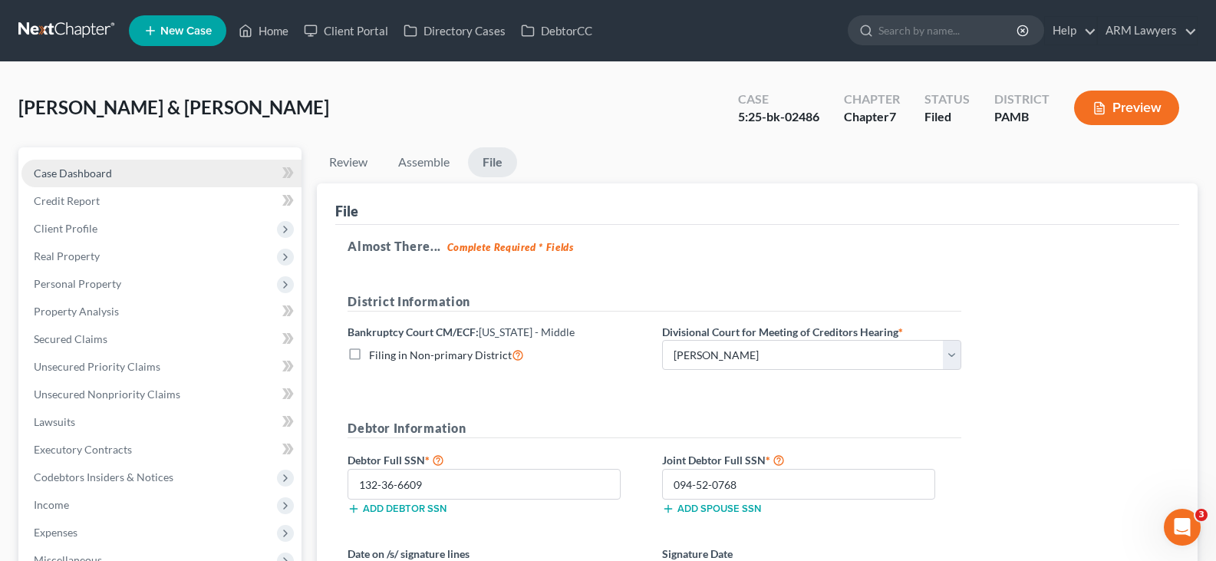
click at [77, 178] on span "Case Dashboard" at bounding box center [73, 172] width 78 height 13
select select "1"
